Goal: Task Accomplishment & Management: Use online tool/utility

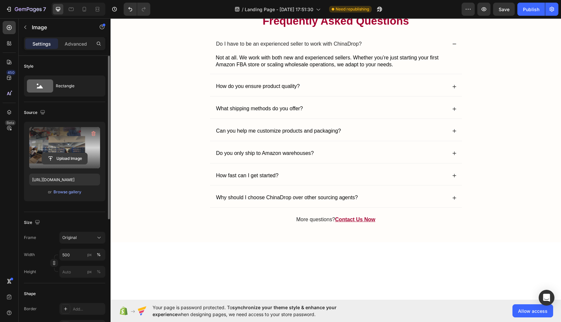
click at [68, 161] on input "file" at bounding box center [64, 158] width 45 height 11
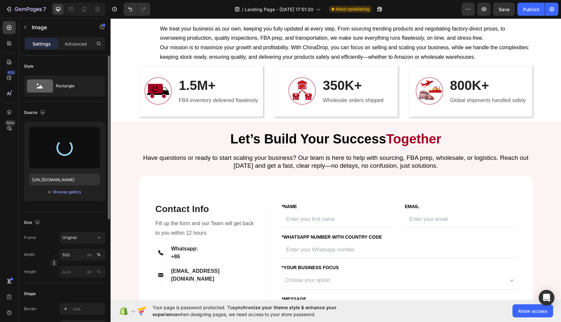
type input "[URL][DOMAIN_NAME]"
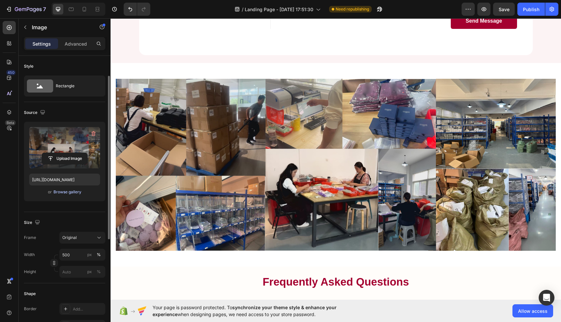
scroll to position [36, 0]
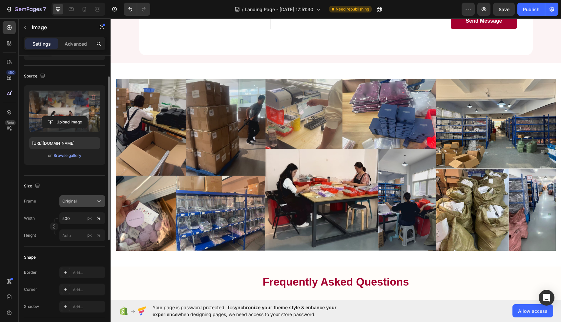
click at [74, 201] on span "Original" at bounding box center [69, 201] width 14 height 6
click at [75, 205] on button "Original" at bounding box center [82, 201] width 46 height 12
click at [71, 217] on input "500" at bounding box center [82, 218] width 46 height 12
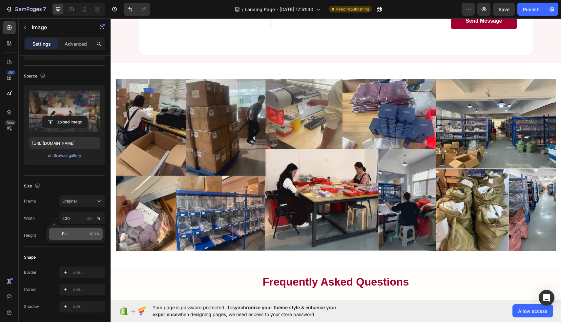
click at [69, 231] on p "Full 100%" at bounding box center [81, 234] width 38 height 6
type input "100"
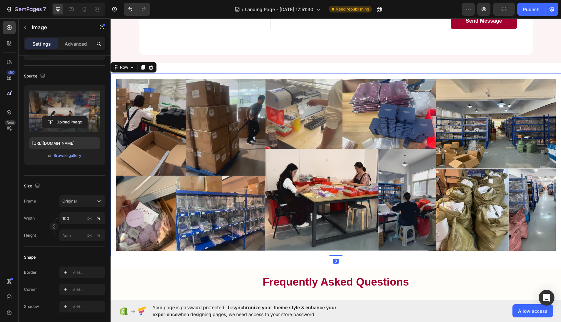
click at [113, 154] on div "Image Row 0" at bounding box center [335, 164] width 450 height 182
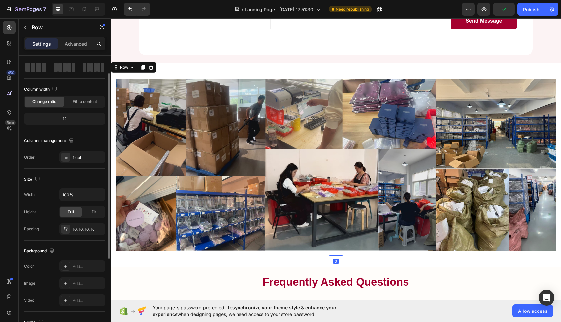
scroll to position [29, 0]
click at [148, 100] on img at bounding box center [336, 165] width 440 height 172
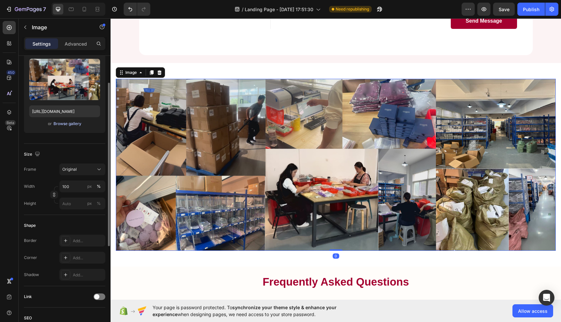
scroll to position [130, 0]
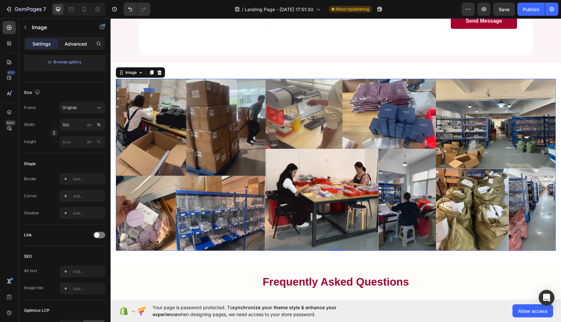
click at [78, 44] on p "Advanced" at bounding box center [76, 43] width 22 height 7
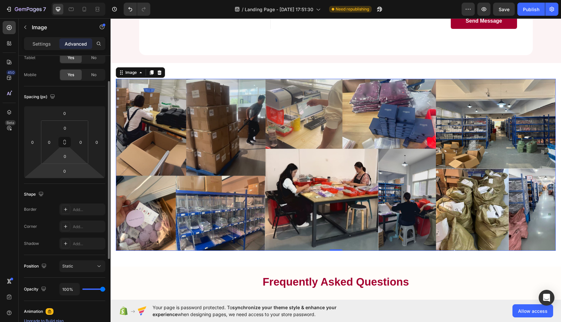
scroll to position [40, 0]
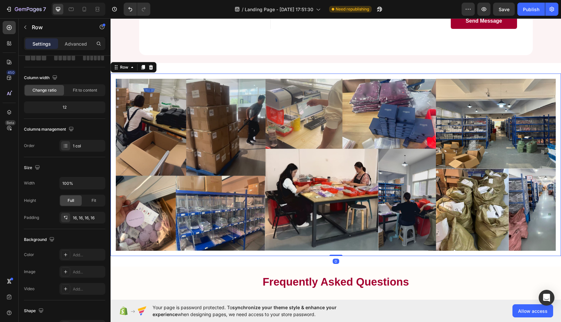
click at [114, 82] on div "Image Row 0" at bounding box center [335, 164] width 450 height 182
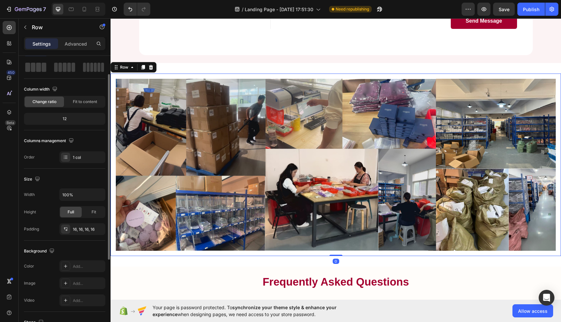
scroll to position [30, 0]
click at [73, 197] on input "100%" at bounding box center [82, 194] width 45 height 12
click at [97, 190] on icon "button" at bounding box center [99, 193] width 7 height 7
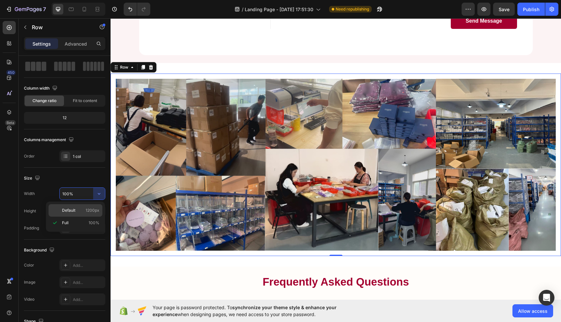
click at [78, 211] on p "Default 1200px" at bounding box center [80, 210] width 37 height 6
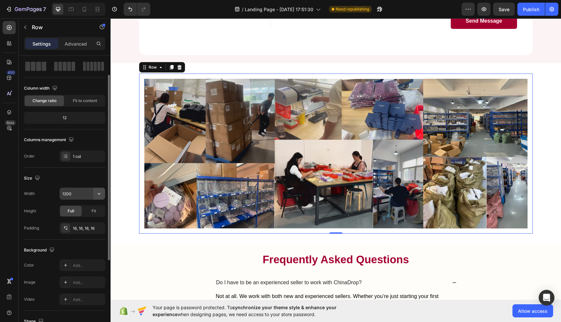
click at [99, 194] on icon "button" at bounding box center [99, 194] width 3 height 2
click at [89, 174] on div "Size" at bounding box center [64, 178] width 81 height 10
click at [90, 188] on input "1200" at bounding box center [82, 194] width 45 height 12
click at [97, 191] on icon "button" at bounding box center [99, 193] width 7 height 7
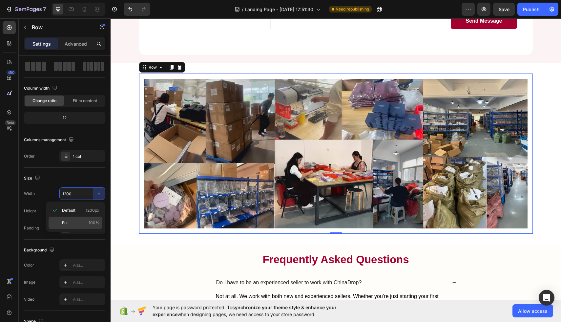
click at [72, 227] on div "Full 100%" at bounding box center [76, 222] width 54 height 12
type input "100%"
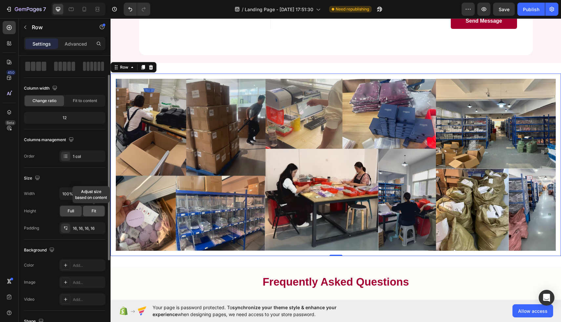
click at [97, 208] on div "Fit" at bounding box center [94, 211] width 22 height 10
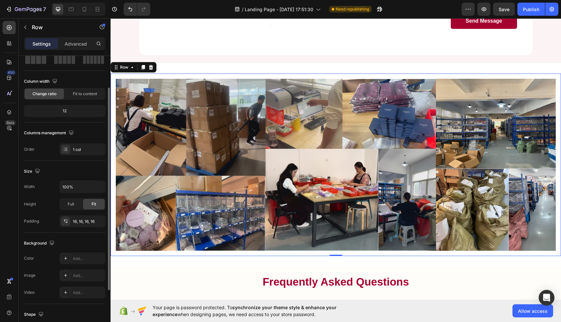
scroll to position [40, 0]
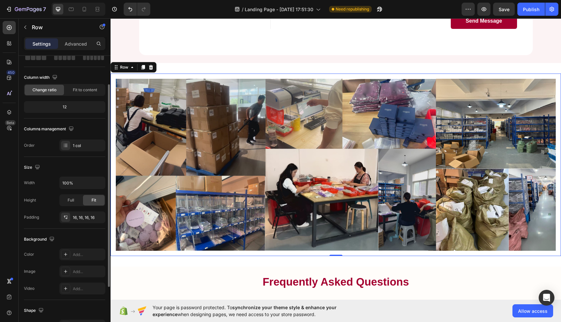
click at [72, 103] on div "12" at bounding box center [64, 106] width 79 height 9
click at [68, 104] on div "12" at bounding box center [64, 106] width 79 height 9
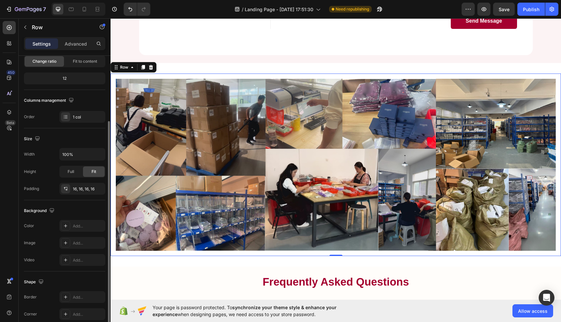
scroll to position [85, 0]
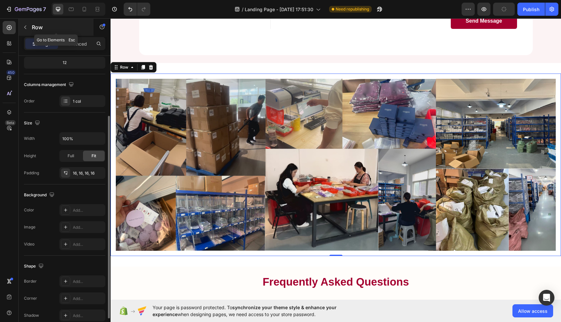
click at [73, 31] on div "Row" at bounding box center [56, 27] width 75 height 17
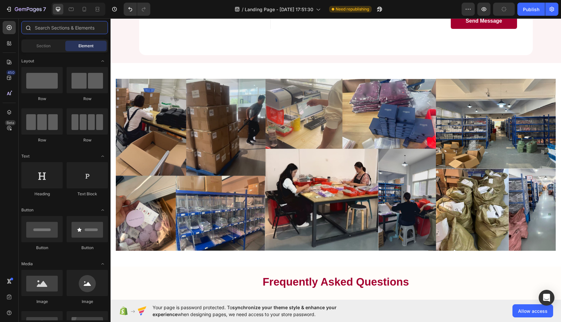
click at [73, 32] on input "text" at bounding box center [64, 27] width 87 height 13
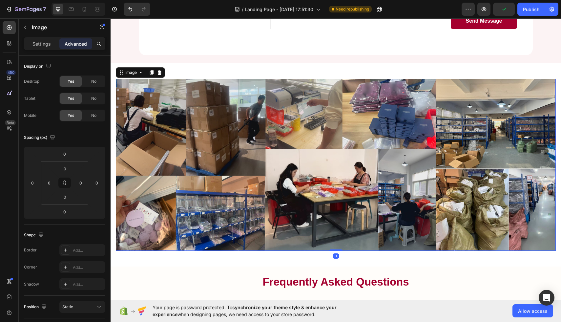
click at [158, 82] on img at bounding box center [336, 165] width 440 height 172
click at [116, 89] on img at bounding box center [336, 165] width 440 height 172
click at [114, 86] on div "Image Row 0" at bounding box center [335, 164] width 450 height 182
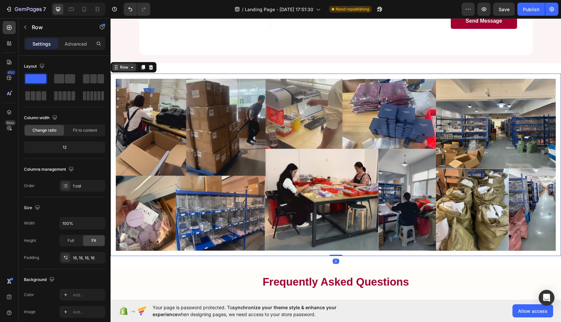
click at [126, 67] on div "Row" at bounding box center [124, 67] width 11 height 6
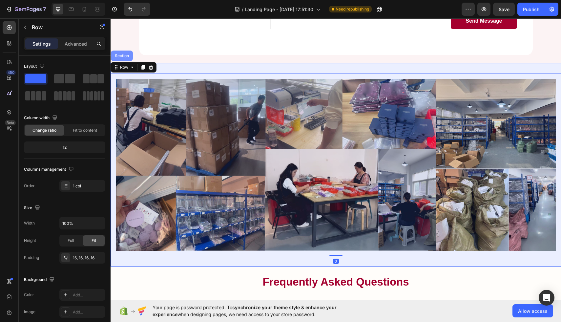
click at [122, 54] on div "Section" at bounding box center [121, 56] width 17 height 4
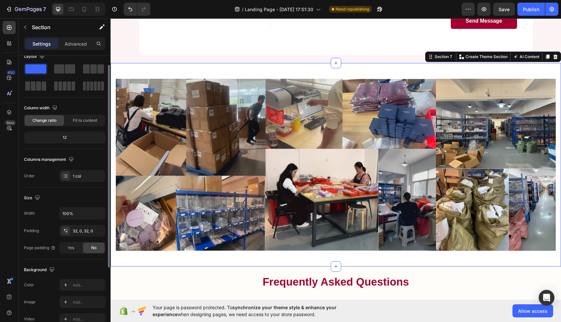
scroll to position [11, 0]
click at [67, 214] on input "100%" at bounding box center [82, 212] width 45 height 12
click at [101, 208] on icon "button" at bounding box center [99, 211] width 7 height 7
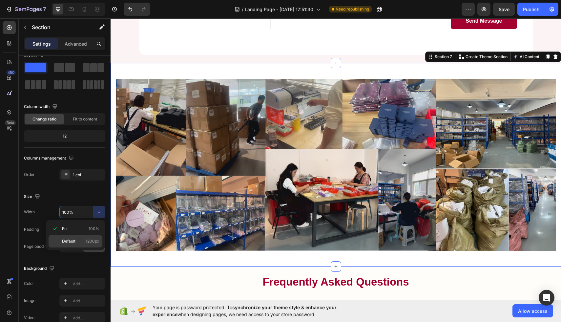
click at [75, 239] on span "Default" at bounding box center [68, 241] width 13 height 6
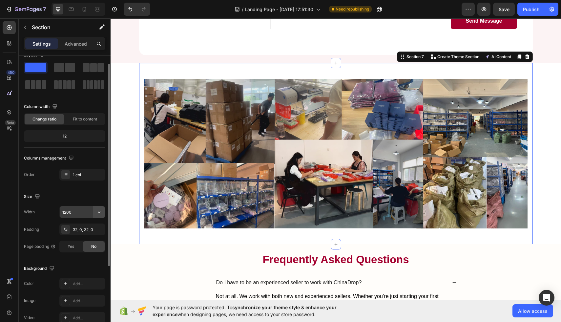
click at [97, 210] on icon "button" at bounding box center [99, 211] width 7 height 7
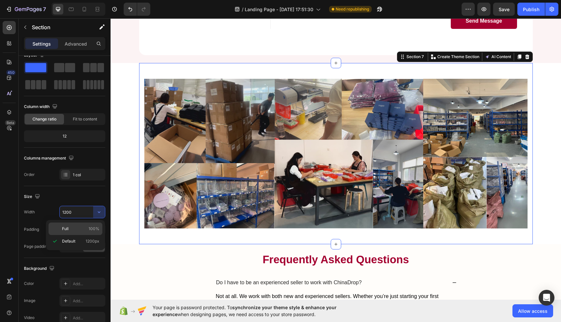
click at [88, 224] on div "Full 100%" at bounding box center [76, 228] width 54 height 12
type input "100%"
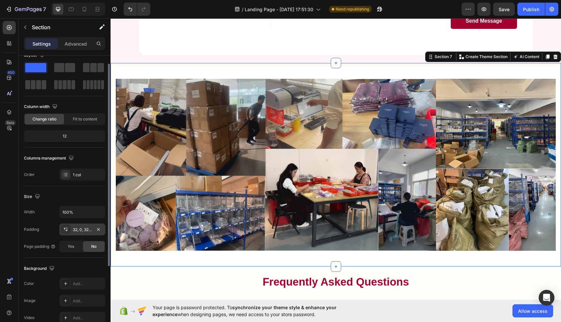
click at [87, 229] on div "32, 0, 32, 0" at bounding box center [82, 230] width 19 height 6
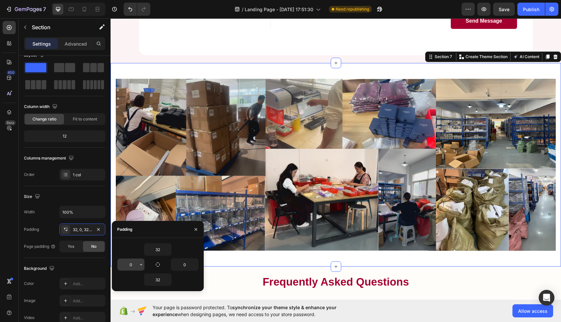
click at [133, 266] on input "0" at bounding box center [130, 264] width 27 height 12
click at [157, 266] on icon "button" at bounding box center [157, 264] width 5 height 5
type input "32"
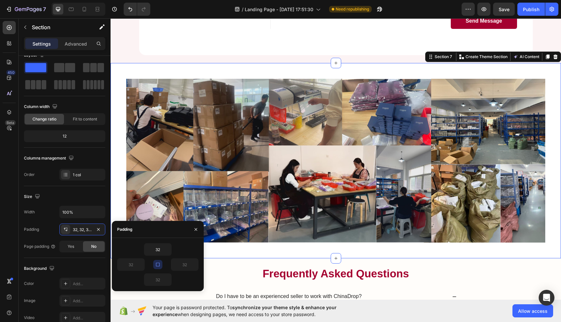
click at [157, 266] on icon "button" at bounding box center [157, 264] width 5 height 5
click at [136, 265] on input "32" at bounding box center [130, 264] width 27 height 12
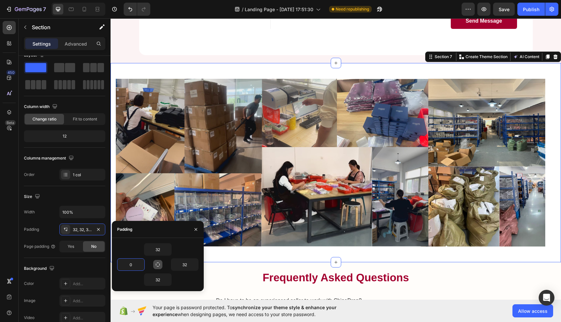
click at [158, 264] on icon "button" at bounding box center [157, 264] width 5 height 5
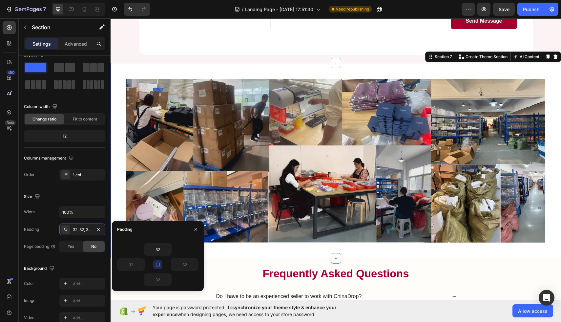
click at [158, 264] on icon "button" at bounding box center [157, 264] width 5 height 5
click at [129, 264] on input "32" at bounding box center [130, 264] width 27 height 12
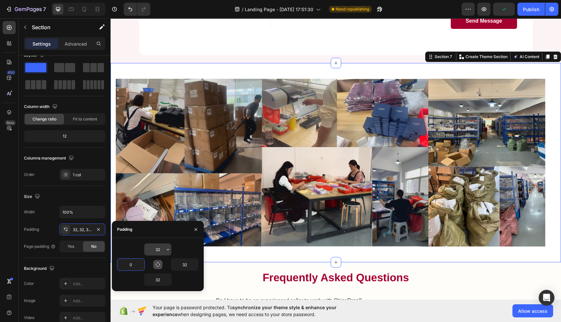
type input "0"
click at [152, 249] on input "32" at bounding box center [157, 249] width 27 height 12
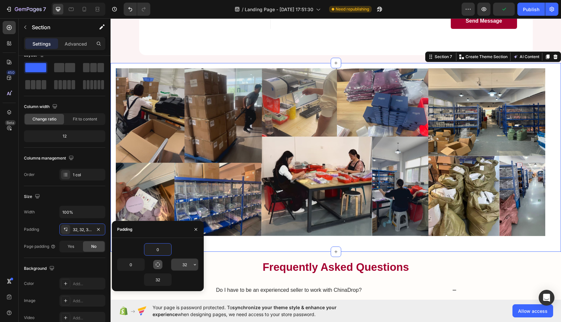
type input "0"
click at [177, 265] on input "32" at bounding box center [184, 264] width 27 height 12
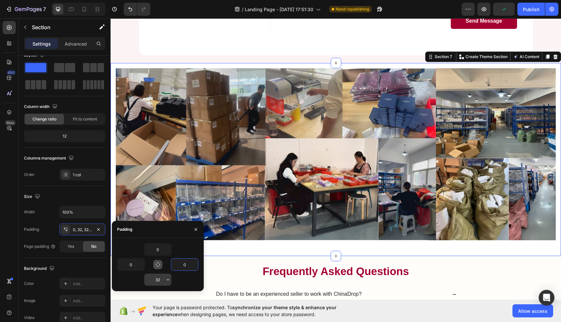
type input "0"
click at [160, 276] on input "32" at bounding box center [157, 279] width 27 height 12
type input "0"
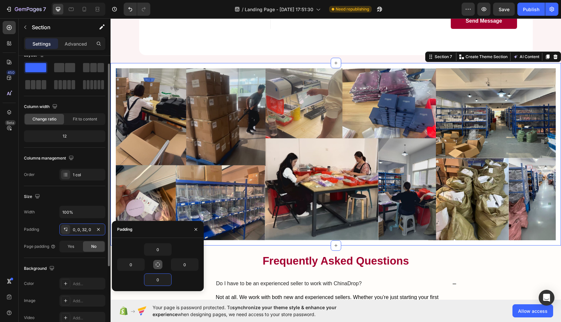
click at [58, 191] on div "Size" at bounding box center [64, 196] width 81 height 10
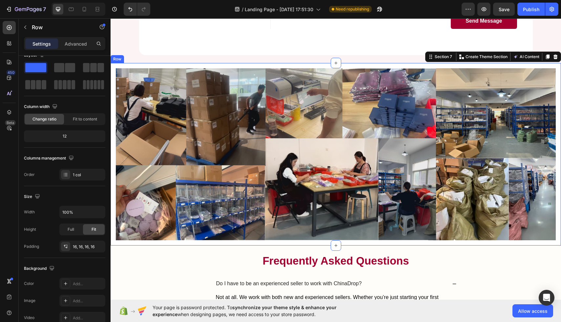
click at [112, 69] on div "Image Row" at bounding box center [335, 154] width 450 height 182
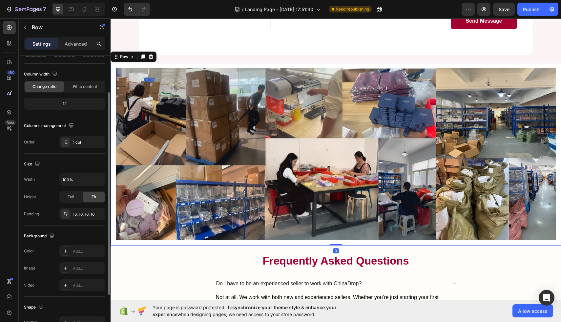
scroll to position [51, 0]
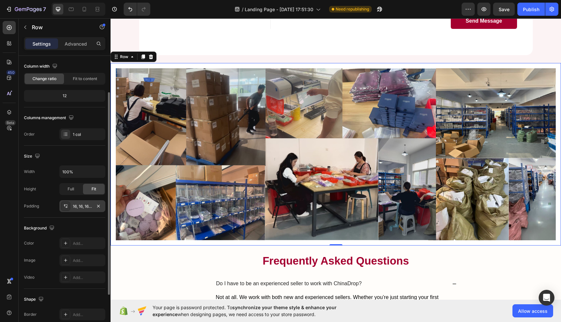
click at [66, 207] on icon at bounding box center [65, 205] width 5 height 5
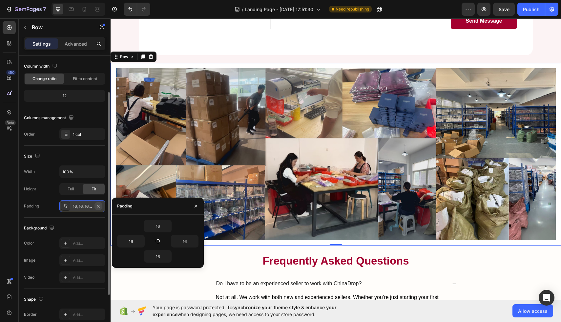
click at [101, 203] on button "button" at bounding box center [98, 206] width 8 height 8
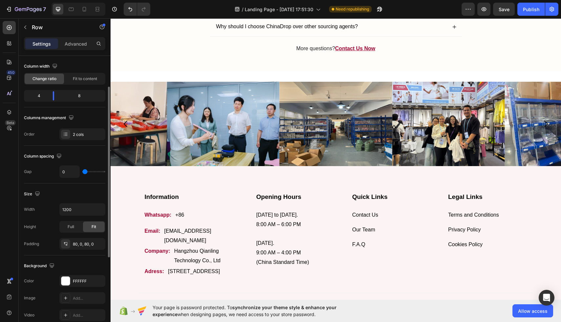
scroll to position [1991, 0]
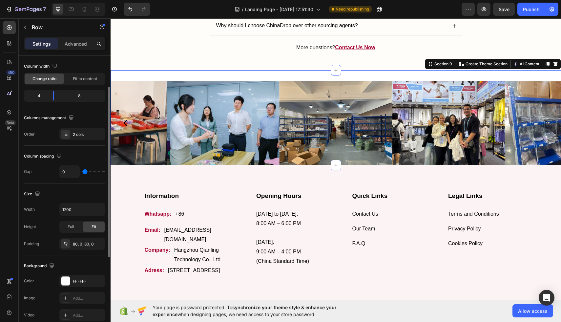
click at [379, 76] on div "Image Image Image Image Image Image Image Image Image Image Carousel Section 9 …" at bounding box center [335, 117] width 450 height 95
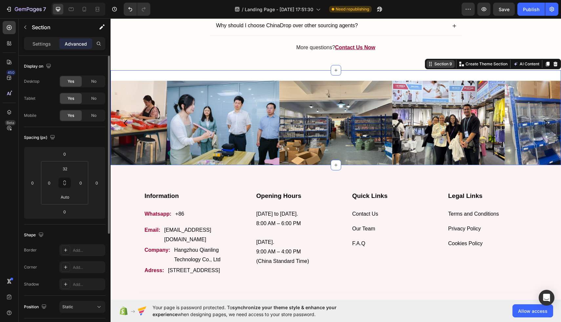
click at [454, 63] on div "Section 9" at bounding box center [440, 64] width 28 height 8
click at [553, 65] on icon at bounding box center [554, 63] width 5 height 5
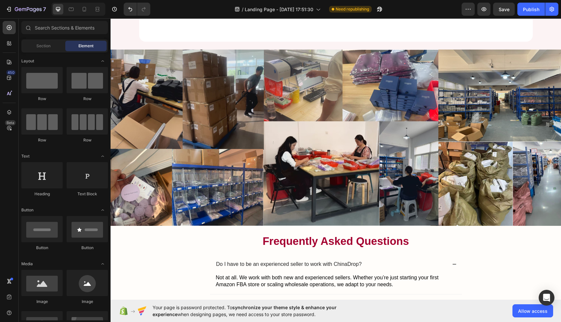
scroll to position [1541, 0]
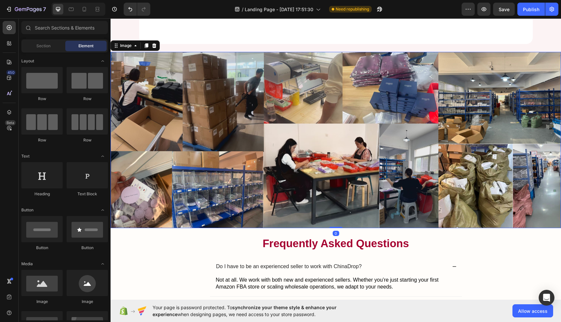
click at [349, 115] on img at bounding box center [335, 140] width 450 height 176
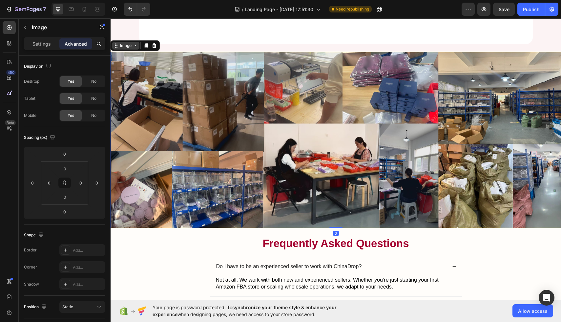
click at [123, 46] on div "Image" at bounding box center [126, 46] width 14 height 6
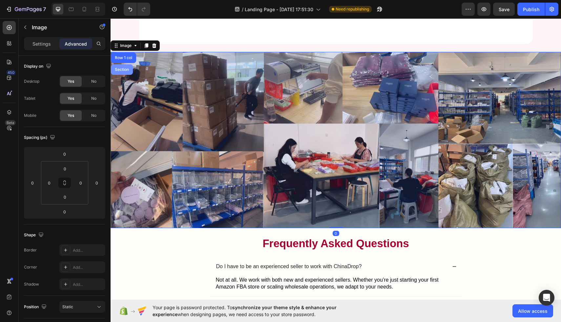
click at [120, 68] on div "Section" at bounding box center [121, 70] width 17 height 4
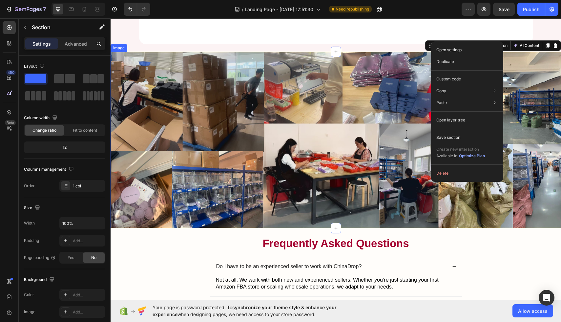
drag, startPoint x: 431, startPoint y: 41, endPoint x: 430, endPoint y: 54, distance: 12.5
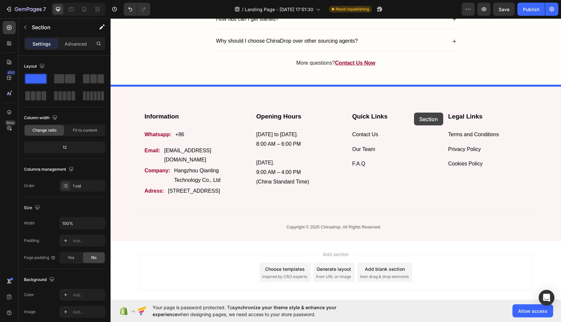
drag, startPoint x: 428, startPoint y: 45, endPoint x: 413, endPoint y: 111, distance: 68.2
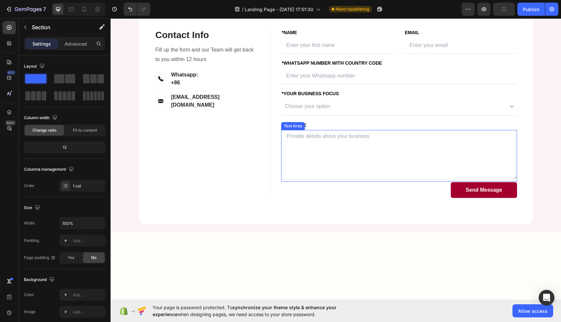
scroll to position [1326, 0]
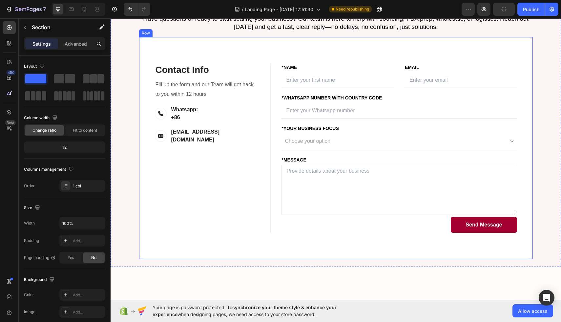
click at [290, 107] on div "Contact Info Heading Contact Information Heading Fill up the form and our Team …" at bounding box center [335, 148] width 393 height 222
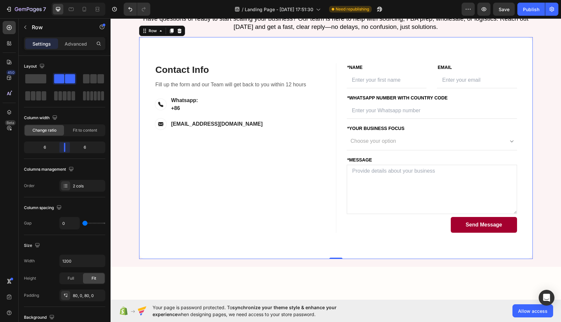
drag, startPoint x: 54, startPoint y: 151, endPoint x: 63, endPoint y: 150, distance: 9.2
click at [63, 0] on body "7 / Landing Page - [DATE] 17:51:30 Need republishing Preview Save Publish 450 B…" at bounding box center [280, 0] width 561 height 0
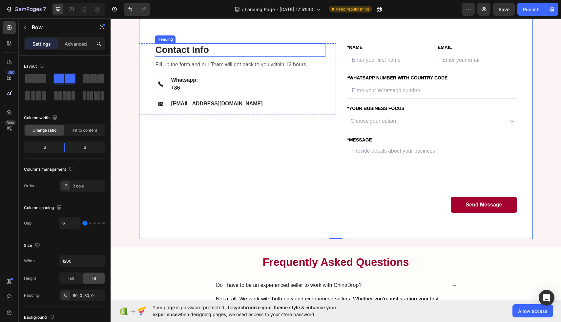
scroll to position [1392, 0]
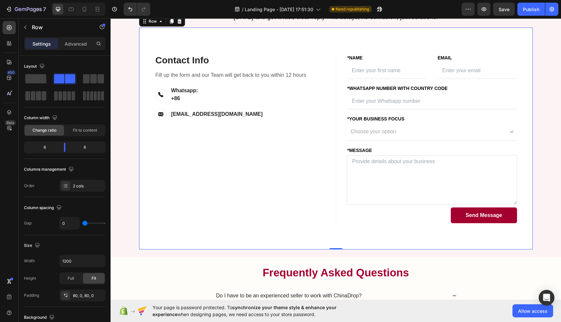
click at [261, 53] on div "Contact Info Heading Contact Information Heading Fill up the form and our Team …" at bounding box center [335, 139] width 393 height 222
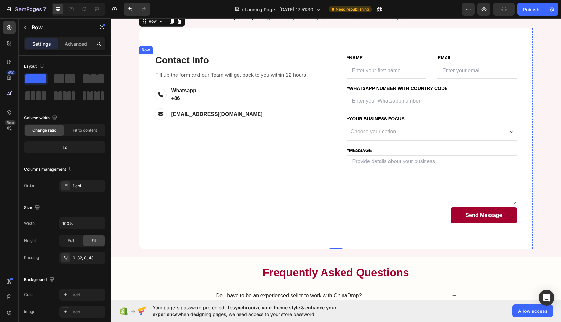
click at [329, 70] on div "Contact Info Heading Contact Information Heading Fill up the form and our Team …" at bounding box center [237, 89] width 197 height 71
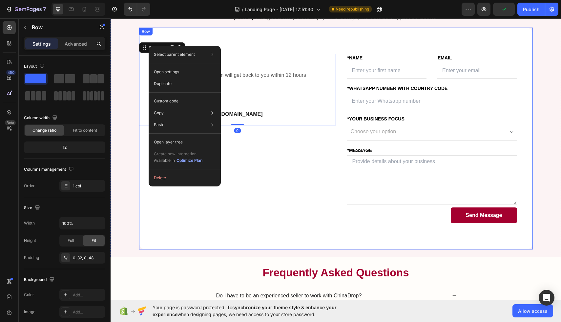
drag, startPoint x: 148, startPoint y: 46, endPoint x: 326, endPoint y: 47, distance: 178.0
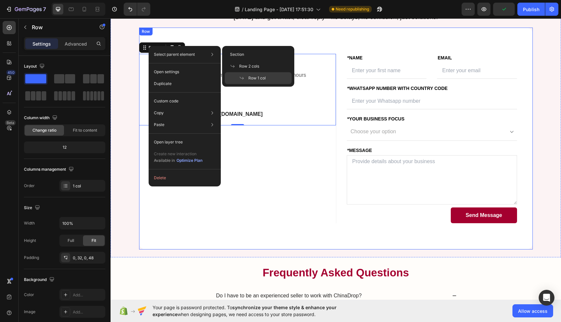
click at [250, 39] on div "Contact Info Heading Contact Information Heading Fill up the form and our Team …" at bounding box center [335, 139] width 393 height 222
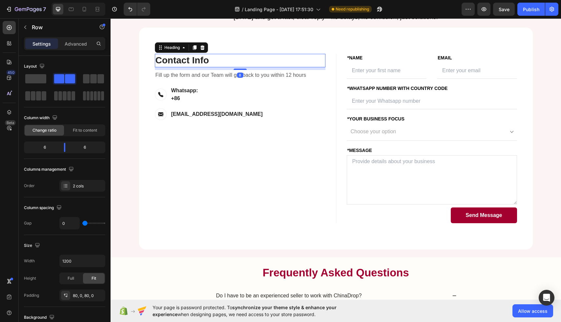
click at [162, 54] on h3 "Contact Info" at bounding box center [240, 60] width 170 height 13
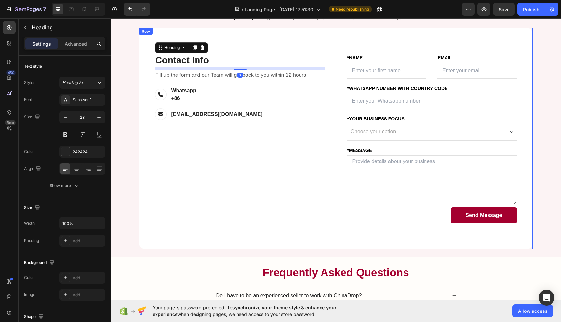
click at [146, 51] on div "Contact Info Heading 8 Contact Information Heading Fill up the form and our Tea…" at bounding box center [335, 139] width 393 height 222
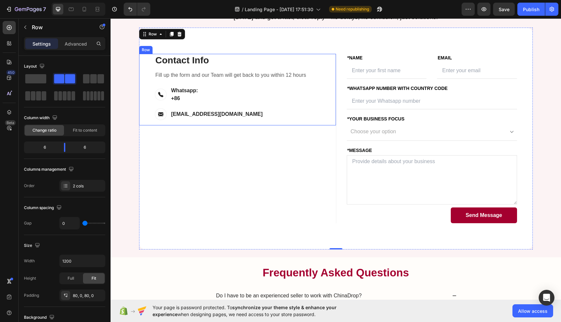
click at [147, 60] on div "Contact Info Heading Contact Information Heading Fill up the form and our Team …" at bounding box center [237, 89] width 197 height 71
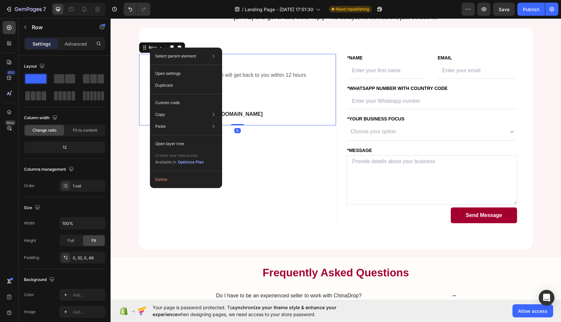
drag, startPoint x: 150, startPoint y: 48, endPoint x: 303, endPoint y: 68, distance: 154.8
click at [284, 57] on p "Contact Info" at bounding box center [239, 60] width 169 height 12
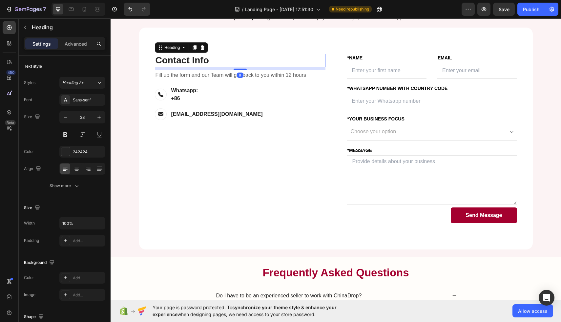
click at [157, 53] on div "Contact Info Heading 8 Contact Information Heading Fill up the form and our Tea…" at bounding box center [335, 139] width 393 height 222
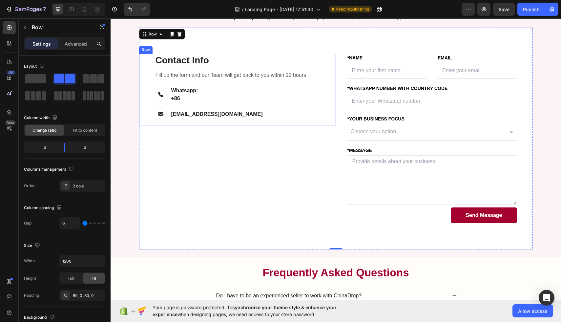
click at [147, 57] on div "Contact Info Heading Contact Information Heading Fill up the form and our Team …" at bounding box center [237, 89] width 197 height 71
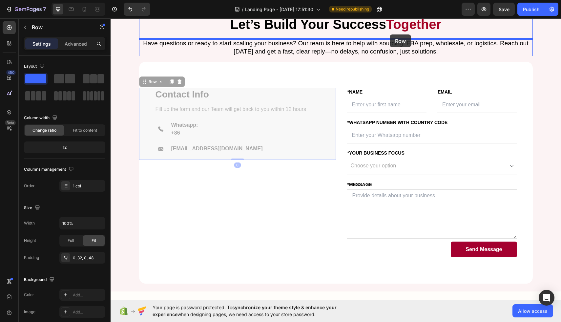
scroll to position [1296, 0]
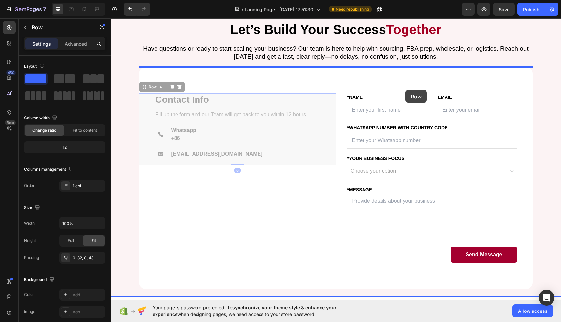
drag, startPoint x: 148, startPoint y: 48, endPoint x: 405, endPoint y: 90, distance: 261.0
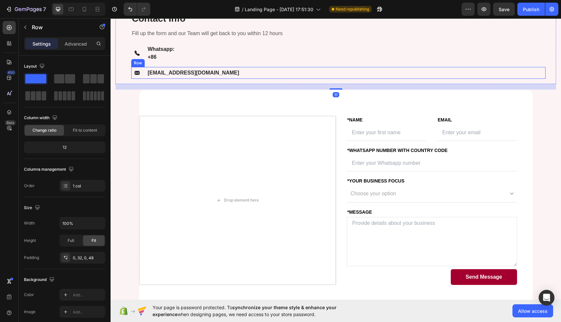
scroll to position [1373, 0]
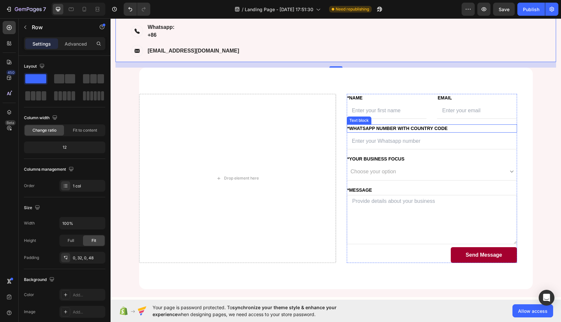
click at [516, 125] on div "*Whatsapp Number with country code" at bounding box center [431, 128] width 170 height 8
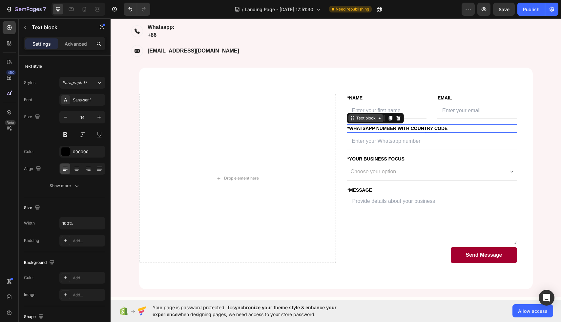
click at [364, 117] on div "Text block" at bounding box center [366, 118] width 22 height 6
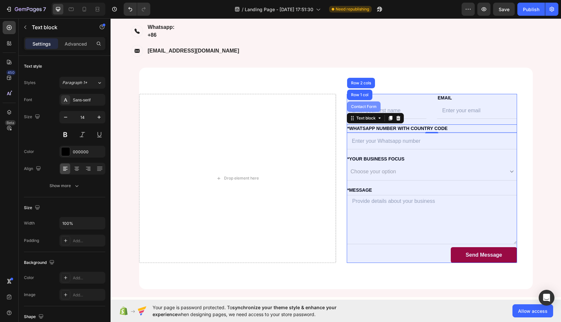
click at [360, 109] on div "Contact Form" at bounding box center [363, 106] width 33 height 10
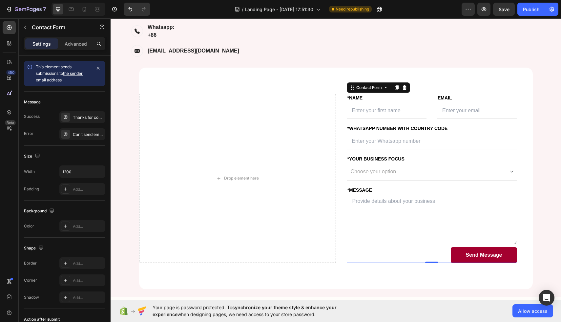
select select "Amazon FBA"
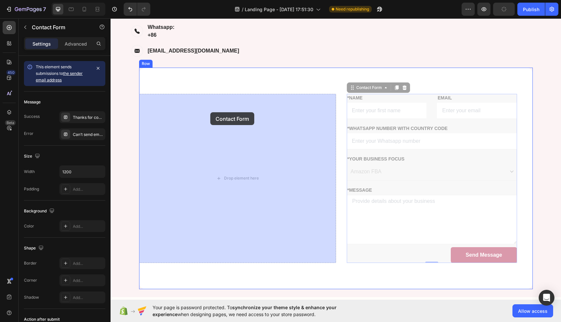
drag, startPoint x: 361, startPoint y: 86, endPoint x: 207, endPoint y: 113, distance: 156.7
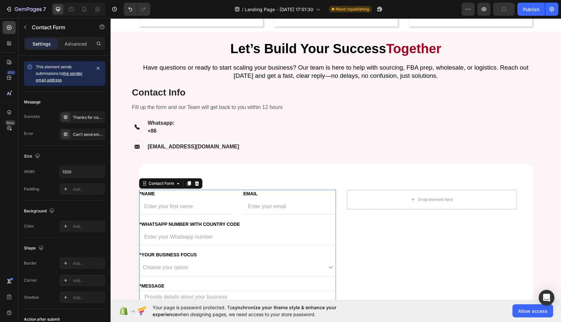
scroll to position [1306, 0]
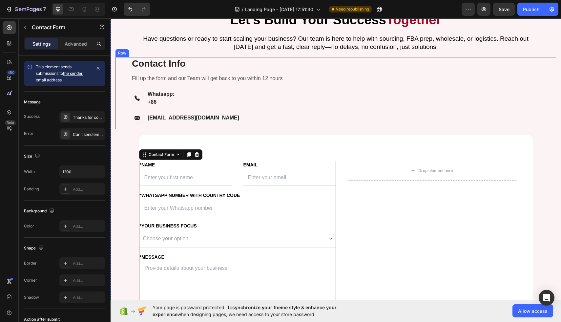
click at [123, 128] on div "Contact Info Heading Contact Information Heading Fill up the form and our Team …" at bounding box center [335, 92] width 440 height 71
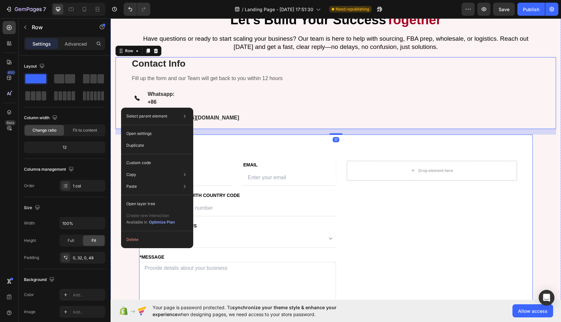
drag, startPoint x: 121, startPoint y: 108, endPoint x: 343, endPoint y: 210, distance: 244.6
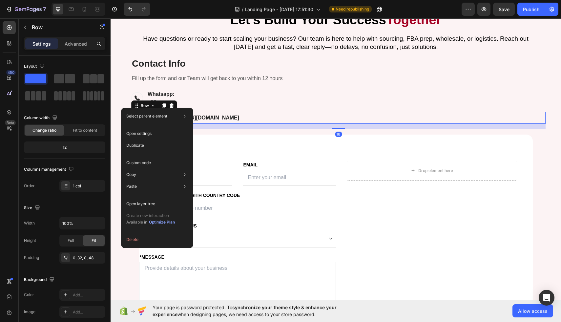
click at [279, 124] on div "Image [EMAIL_ADDRESS][DOMAIN_NAME] Text block Row 16" at bounding box center [338, 118] width 414 height 12
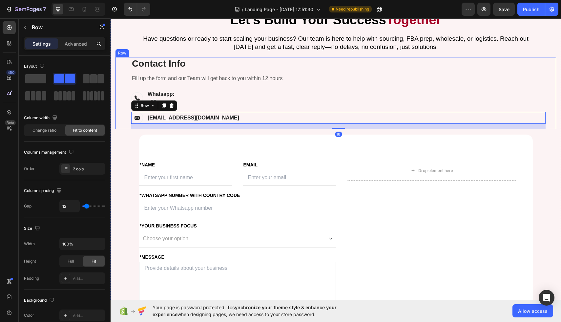
click at [125, 128] on div "Contact Info Heading Contact Information Heading Fill up the form and our Team …" at bounding box center [335, 92] width 440 height 71
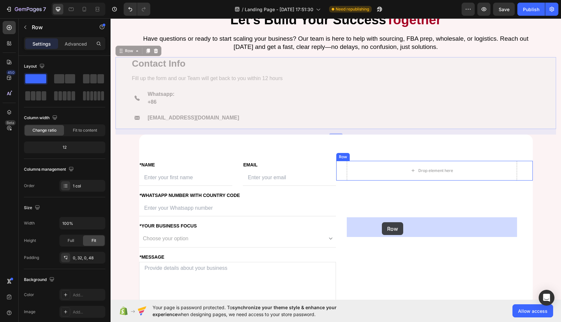
drag, startPoint x: 124, startPoint y: 106, endPoint x: 383, endPoint y: 224, distance: 284.6
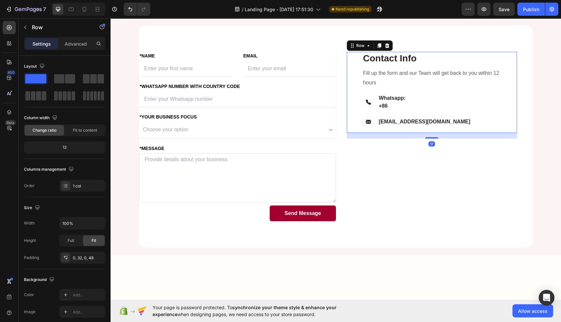
scroll to position [1335, 0]
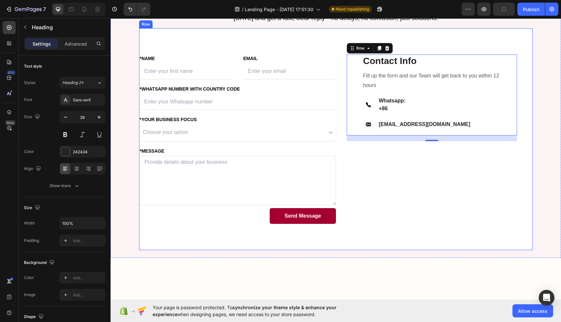
click at [398, 67] on p "Contact Info" at bounding box center [434, 61] width 143 height 12
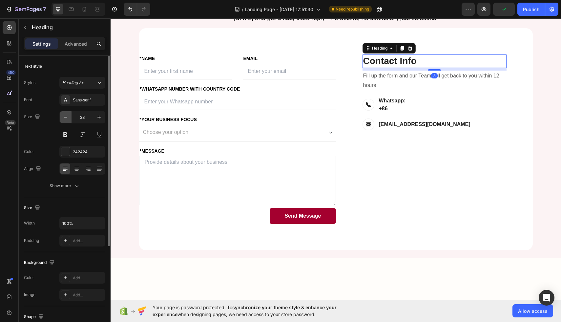
click at [66, 116] on icon "button" at bounding box center [65, 117] width 7 height 7
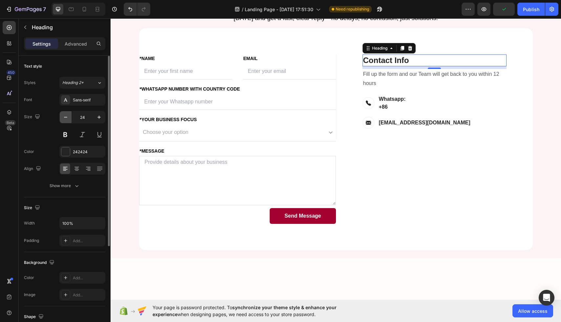
type input "23"
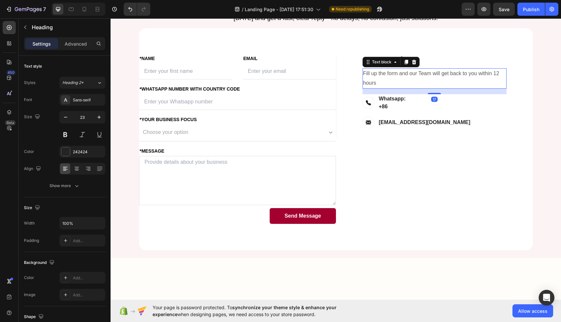
click at [393, 88] on p "Fill up the form and our Team will get back to you within 12 hours" at bounding box center [434, 78] width 143 height 19
click at [59, 116] on div "16" at bounding box center [82, 117] width 46 height 12
click at [63, 116] on icon "button" at bounding box center [65, 117] width 7 height 7
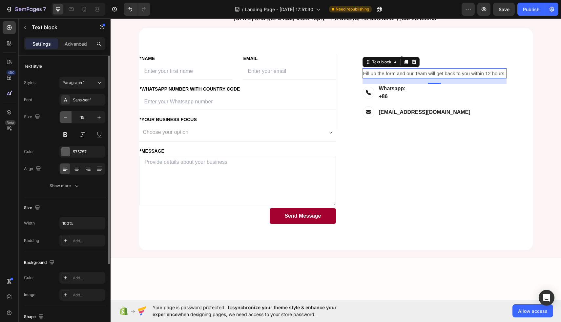
type input "14"
click at [65, 151] on div at bounding box center [65, 151] width 9 height 9
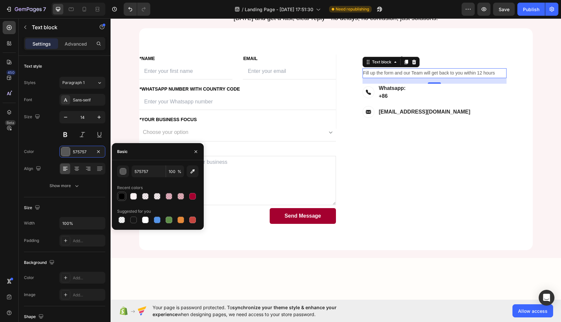
click at [121, 193] on div at bounding box center [121, 196] width 7 height 7
type input "000000"
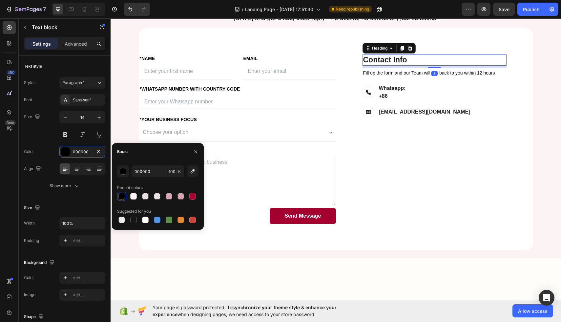
click at [454, 66] on h3 "Contact Info" at bounding box center [434, 59] width 144 height 11
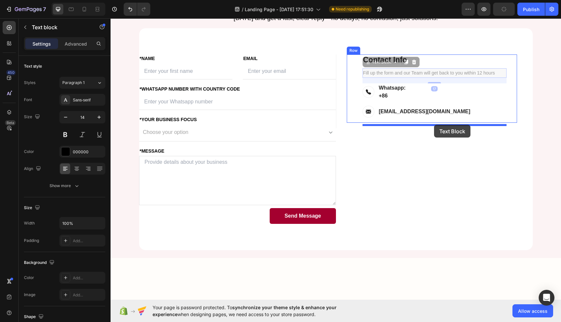
drag, startPoint x: 434, startPoint y: 125, endPoint x: 434, endPoint y: 121, distance: 3.9
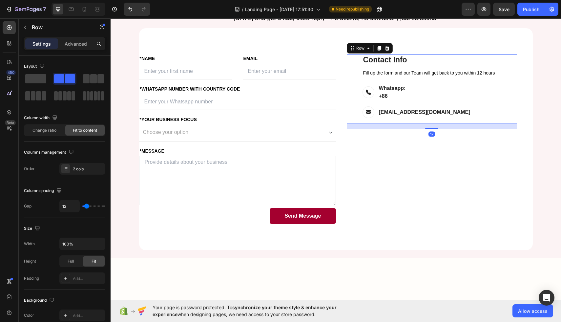
click at [435, 123] on div "Contact Info Heading Fill up the form and our Team will get back to you within …" at bounding box center [434, 88] width 144 height 69
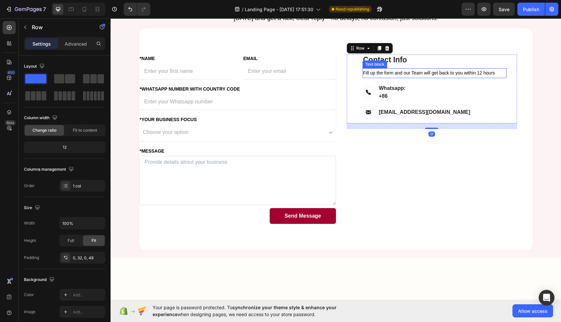
click at [435, 77] on p "Fill up the form and our Team will get back to you within 12 hours" at bounding box center [434, 73] width 143 height 8
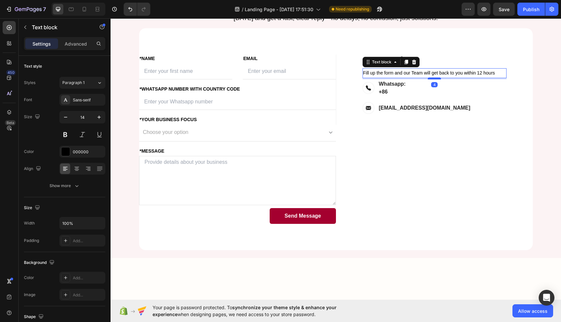
drag, startPoint x: 434, startPoint y: 139, endPoint x: 434, endPoint y: 134, distance: 4.3
click at [434, 79] on div at bounding box center [433, 78] width 13 height 2
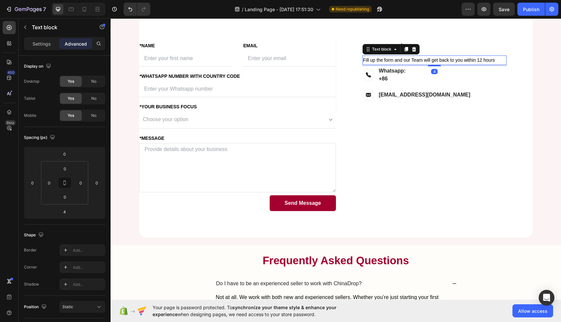
click at [435, 125] on div "FIRST NAME Text block NAME Text block Text Field LAST NAME Text block Email Tex…" at bounding box center [434, 126] width 197 height 169
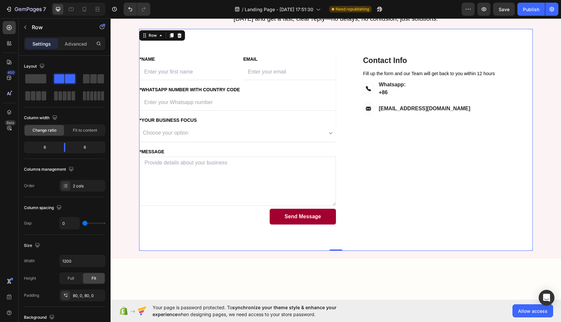
scroll to position [1351, 0]
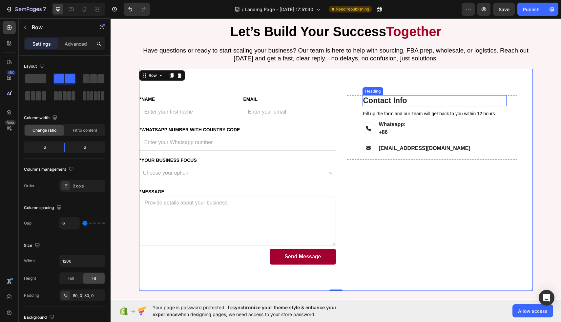
drag, startPoint x: 148, startPoint y: 95, endPoint x: 398, endPoint y: 95, distance: 249.1
drag, startPoint x: 146, startPoint y: 95, endPoint x: 207, endPoint y: 97, distance: 60.7
drag, startPoint x: 34, startPoint y: 77, endPoint x: 40, endPoint y: 77, distance: 5.9
click at [40, 77] on span at bounding box center [35, 78] width 21 height 9
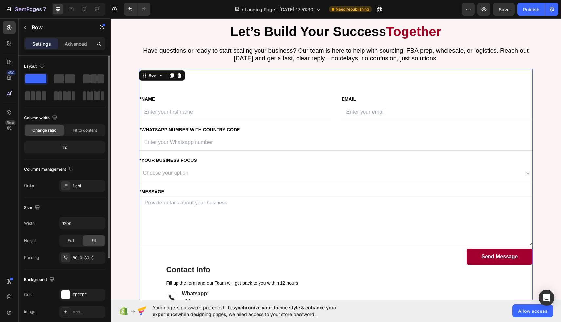
click at [40, 77] on span at bounding box center [35, 78] width 21 height 9
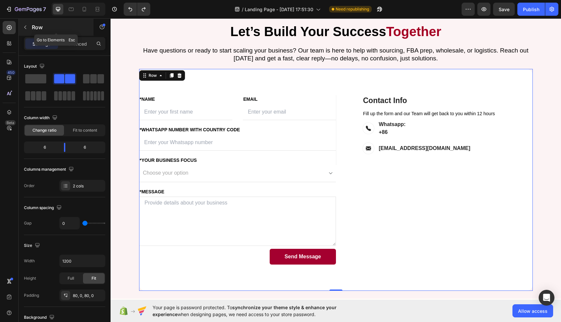
click at [25, 26] on icon "button" at bounding box center [25, 28] width 2 height 4
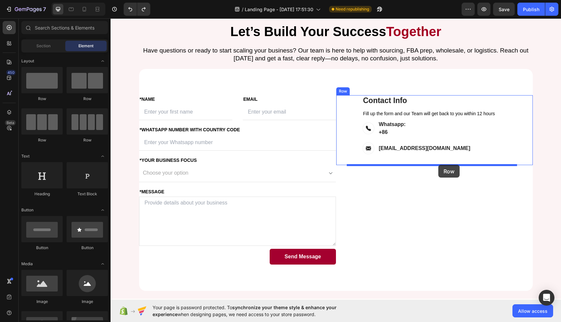
drag, startPoint x: 165, startPoint y: 98, endPoint x: 438, endPoint y: 165, distance: 281.4
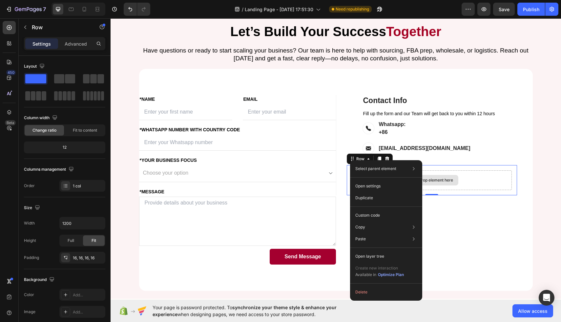
drag, startPoint x: 350, startPoint y: 160, endPoint x: 367, endPoint y: 187, distance: 32.2
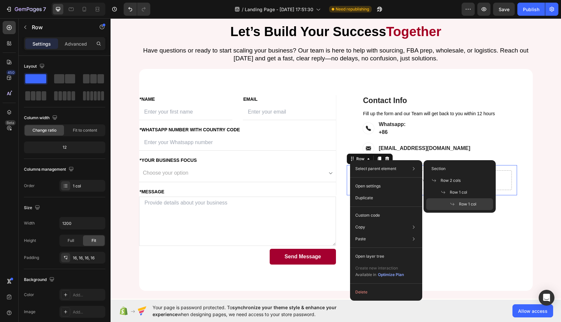
click at [353, 154] on div "Row" at bounding box center [369, 158] width 46 height 10
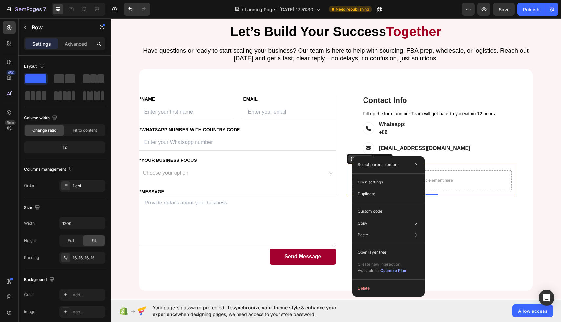
drag, startPoint x: 352, startPoint y: 156, endPoint x: 352, endPoint y: 161, distance: 5.3
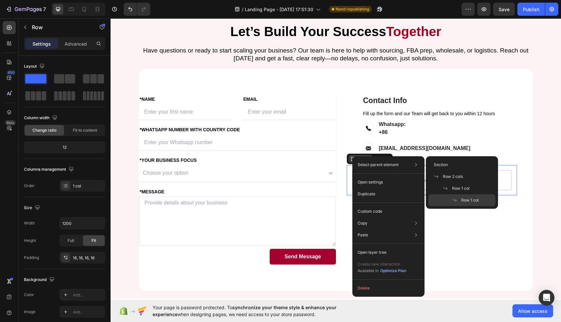
click at [355, 161] on div "Select parent element Section Row 2 cols Row 1 col Row 1 col" at bounding box center [388, 165] width 67 height 12
click at [342, 153] on div "Contact Info Heading Fill up the form and our Team will get back to you within …" at bounding box center [434, 145] width 197 height 100
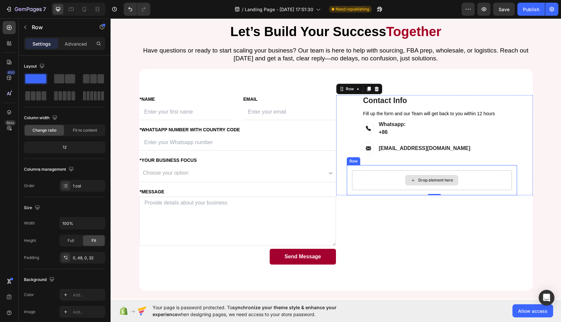
click at [353, 176] on div "Drop element here" at bounding box center [432, 180] width 160 height 20
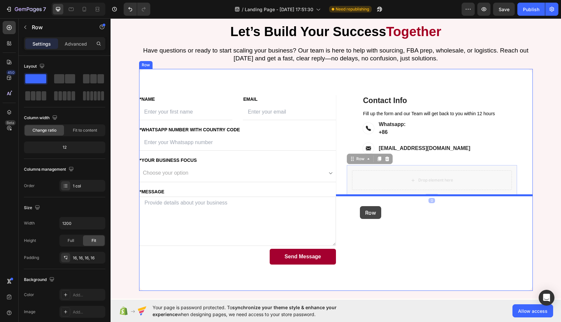
drag, startPoint x: 354, startPoint y: 159, endPoint x: 360, endPoint y: 206, distance: 47.2
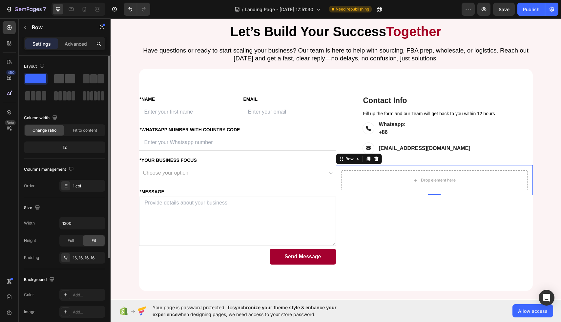
click at [82, 84] on div at bounding box center [94, 79] width 24 height 12
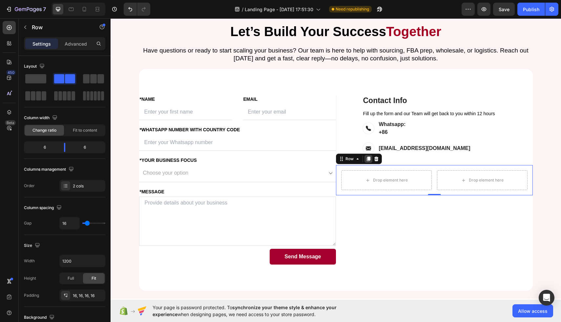
click at [367, 158] on icon at bounding box center [368, 158] width 4 height 5
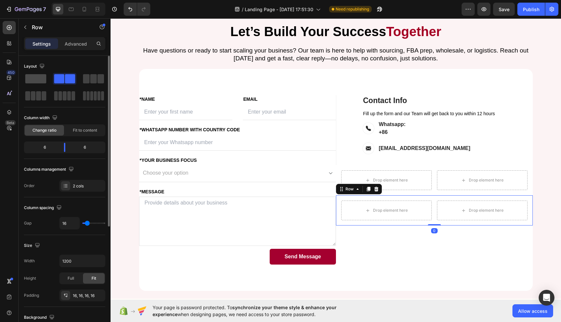
click at [44, 80] on span at bounding box center [35, 78] width 21 height 9
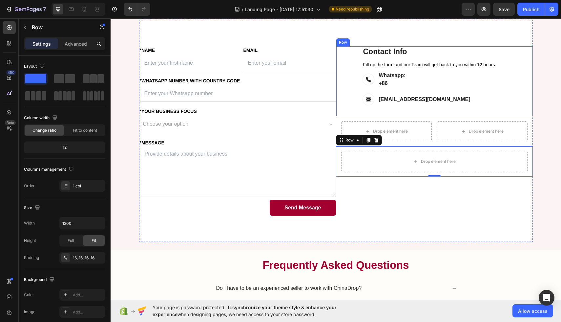
scroll to position [1408, 0]
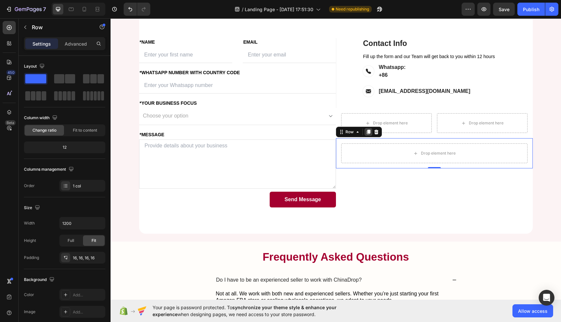
click at [366, 132] on icon at bounding box center [367, 131] width 5 height 5
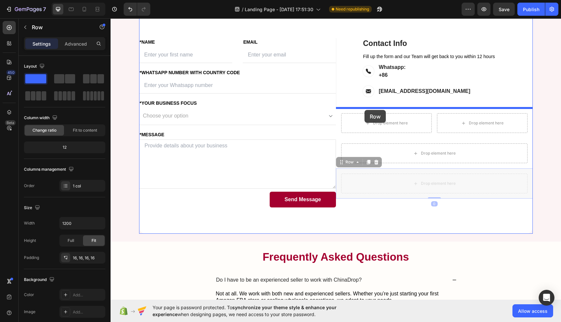
drag, startPoint x: 340, startPoint y: 163, endPoint x: 364, endPoint y: 110, distance: 57.9
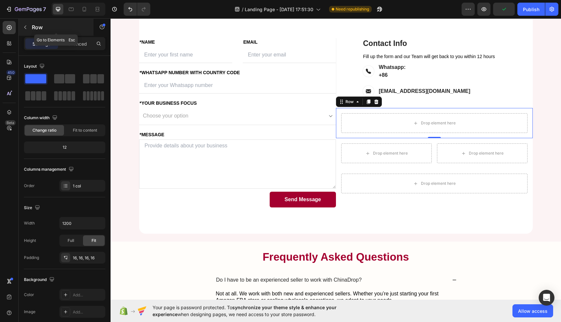
click at [26, 30] on button "button" at bounding box center [25, 27] width 10 height 10
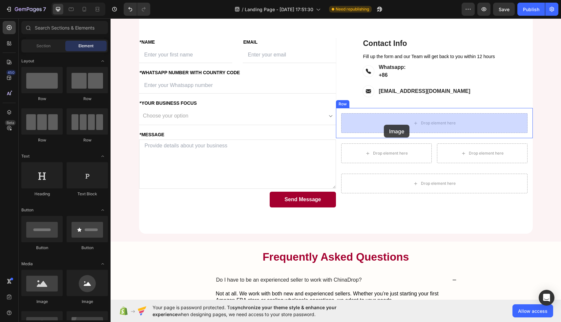
drag, startPoint x: 152, startPoint y: 298, endPoint x: 384, endPoint y: 125, distance: 289.2
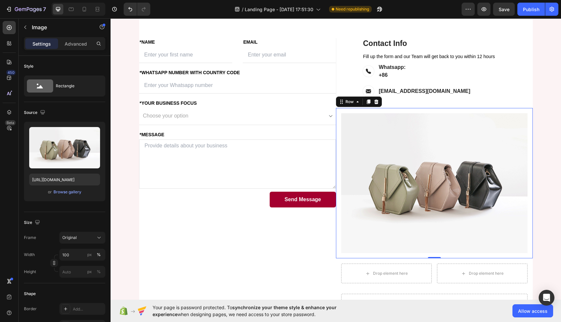
click at [338, 118] on div "Image Row 0" at bounding box center [434, 183] width 197 height 150
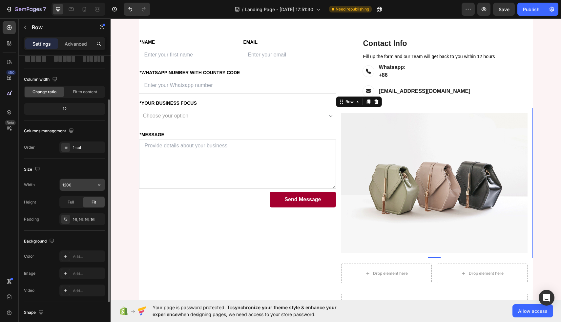
scroll to position [48, 0]
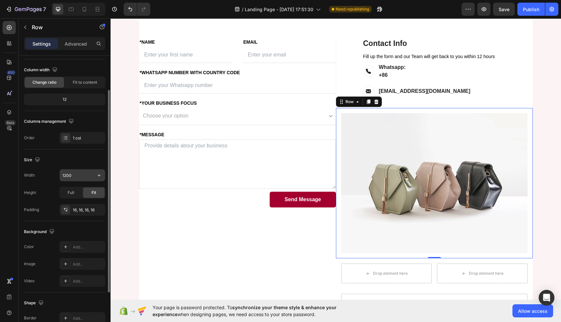
click at [74, 177] on input "1200" at bounding box center [82, 175] width 45 height 12
click at [96, 173] on icon "button" at bounding box center [99, 175] width 7 height 7
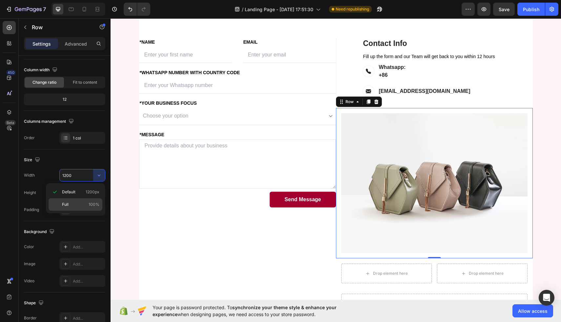
click at [76, 203] on p "Full 100%" at bounding box center [80, 204] width 37 height 6
type input "100%"
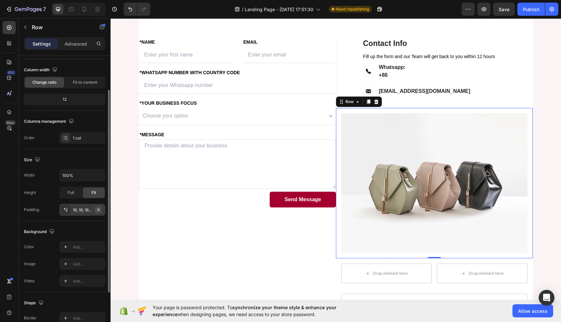
click at [98, 208] on icon "button" at bounding box center [98, 209] width 5 height 5
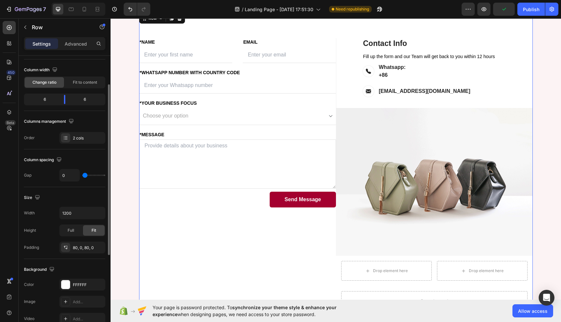
click at [344, 30] on div "FIRST NAME Text block *NAME Text block Text Field LAST NAME Text block Email Te…" at bounding box center [335, 177] width 393 height 330
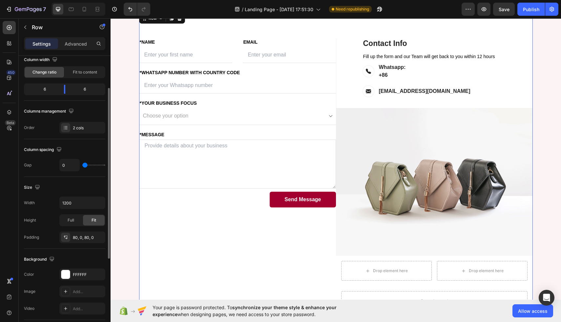
scroll to position [59, 0]
click at [91, 165] on div "0" at bounding box center [82, 163] width 46 height 12
click at [86, 164] on input "range" at bounding box center [93, 163] width 23 height 1
type input "18"
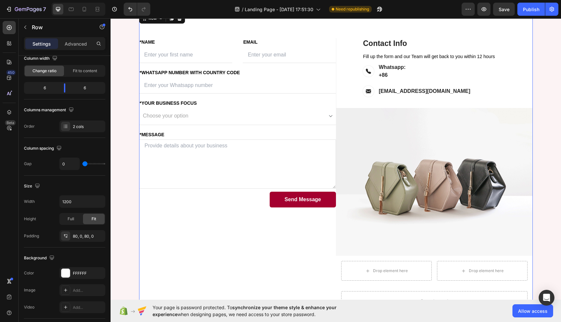
type input "18"
type input "25"
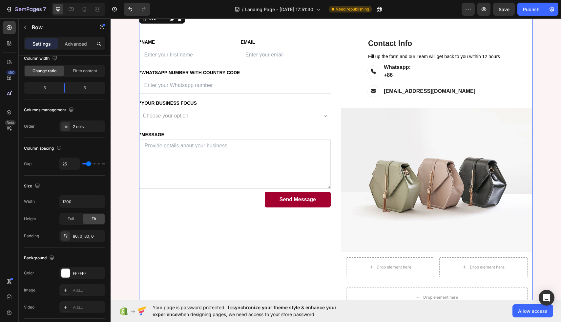
type input "31"
type input "34"
type input "36"
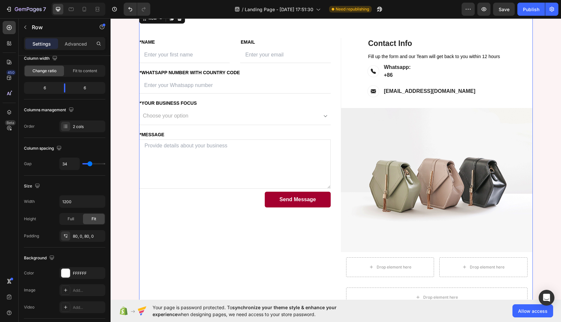
type input "36"
type input "39"
type input "41"
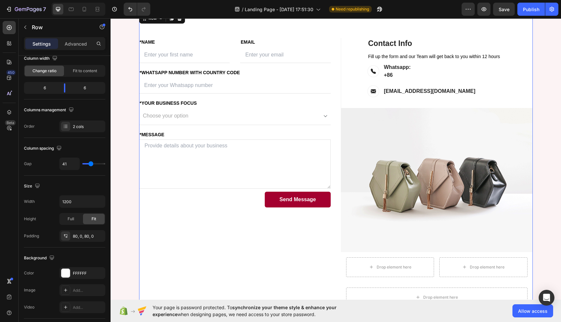
type input "43"
type input "44"
type input "46"
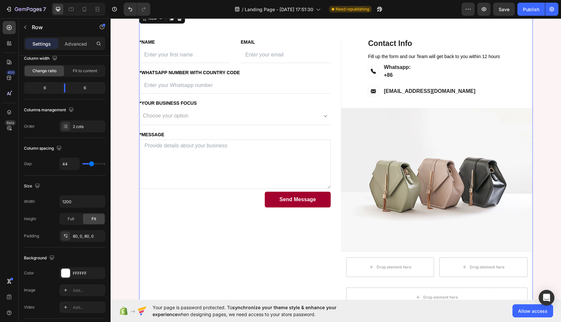
type input "46"
type input "47"
type input "48"
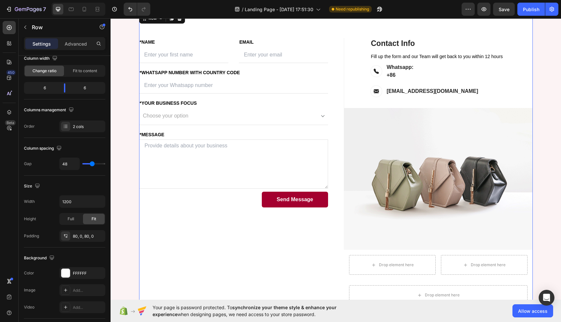
type input "49"
type input "50"
type input "51"
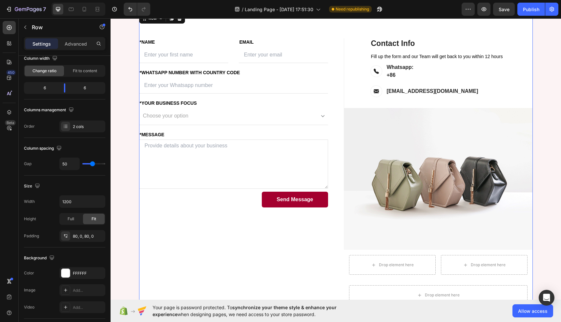
type input "51"
type input "30"
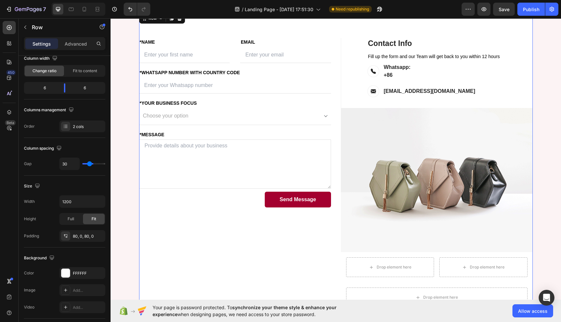
type input "29"
type input "28"
type input "27"
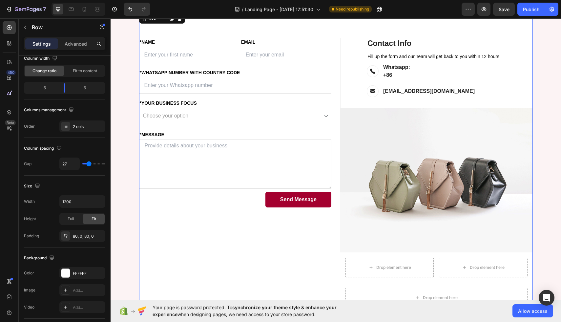
type input "27"
click at [89, 163] on input "range" at bounding box center [93, 163] width 23 height 1
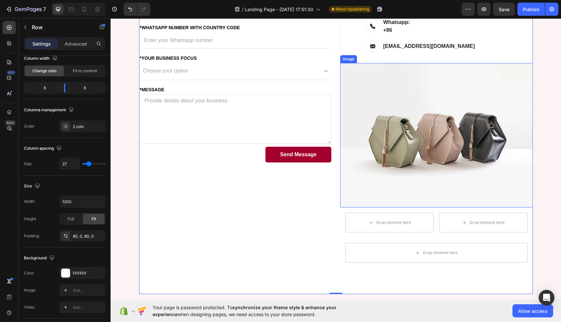
scroll to position [1433, 0]
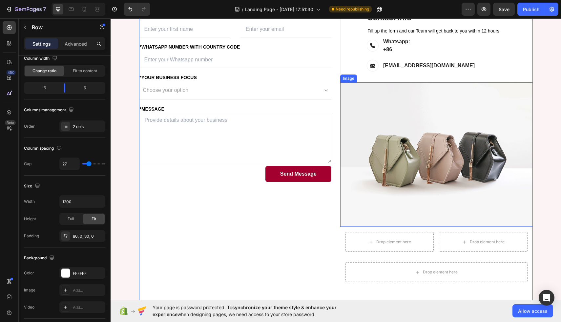
click at [482, 142] on img at bounding box center [436, 154] width 192 height 144
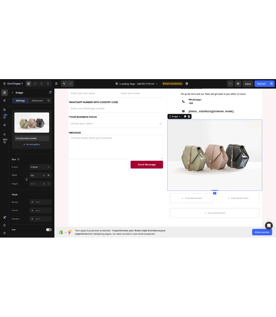
scroll to position [0, 0]
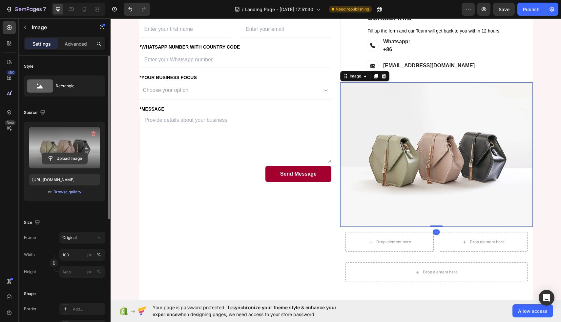
click at [52, 155] on input "file" at bounding box center [64, 158] width 45 height 11
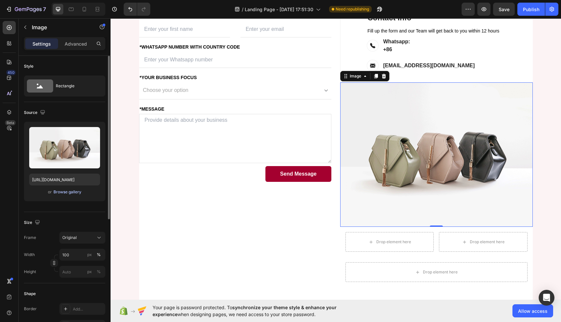
click at [67, 190] on div "Browse gallery" at bounding box center [67, 192] width 28 height 6
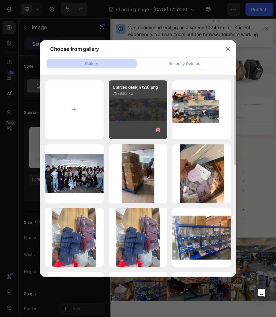
type input "C:\fakepath\Untitled design (26).png"
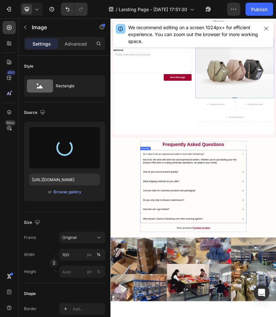
type input "[URL][DOMAIN_NAME]"
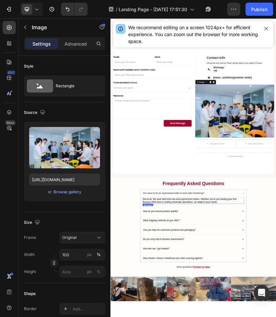
scroll to position [1332, 0]
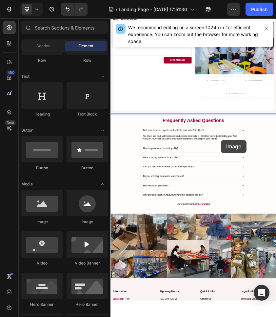
scroll to position [1539, 0]
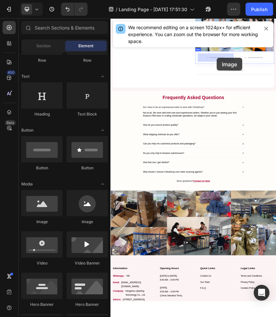
drag, startPoint x: 157, startPoint y: 226, endPoint x: 363, endPoint y: 121, distance: 231.2
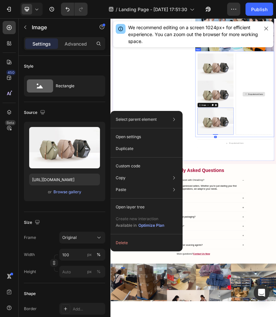
drag, startPoint x: 325, startPoint y: 231, endPoint x: 439, endPoint y: 177, distance: 126.5
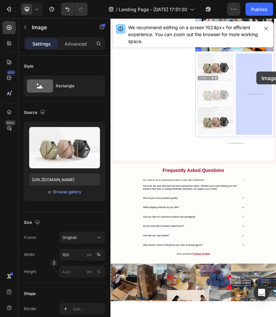
drag, startPoint x: 327, startPoint y: 168, endPoint x: 457, endPoint y: 153, distance: 130.4
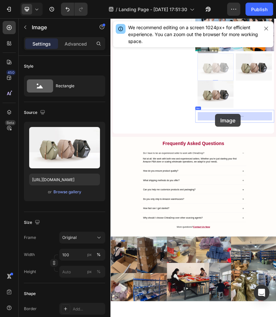
drag, startPoint x: 325, startPoint y: 106, endPoint x: 359, endPoint y: 255, distance: 153.4
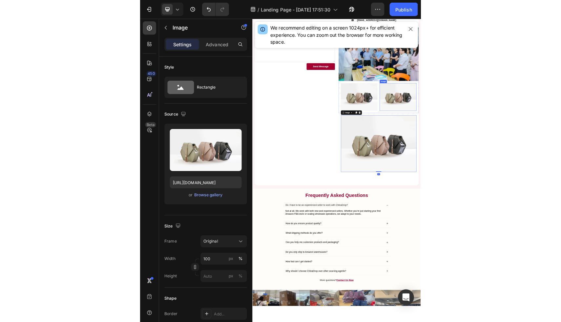
scroll to position [1466, 0]
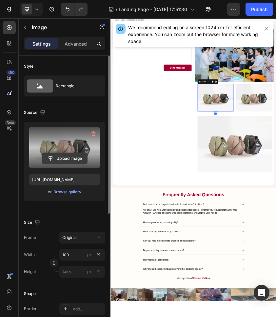
click at [54, 158] on input "file" at bounding box center [64, 158] width 45 height 11
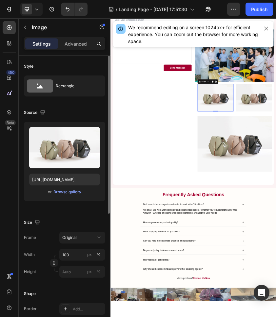
click at [66, 196] on div "Upload Image [URL][DOMAIN_NAME] or Browse gallery" at bounding box center [64, 161] width 81 height 79
click at [66, 194] on div "Browse gallery" at bounding box center [67, 192] width 28 height 6
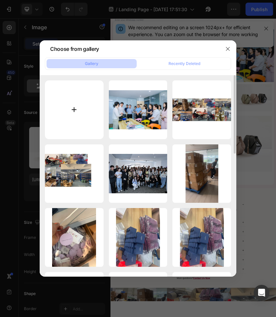
type input "C:\fakepath\n.jpeg"
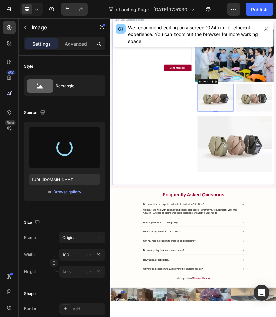
type input "[URL][DOMAIN_NAME]"
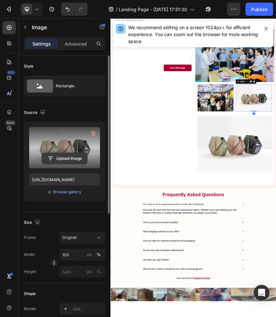
click at [69, 161] on input "file" at bounding box center [64, 158] width 45 height 11
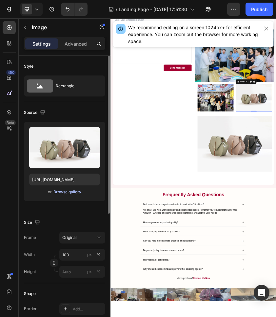
click at [61, 192] on div "Browse gallery" at bounding box center [67, 192] width 28 height 6
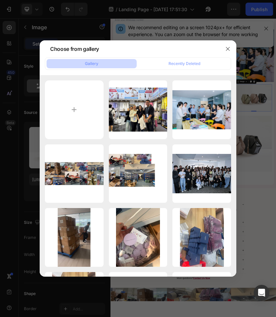
click at [242, 73] on div at bounding box center [138, 158] width 276 height 317
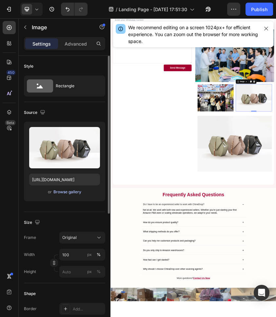
click at [61, 193] on div "Browse gallery" at bounding box center [67, 192] width 28 height 6
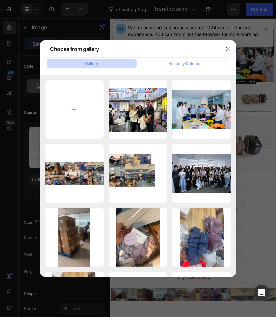
type input "C:\fakepath\WhatsApp Image [DATE] 11.23.44 (6).jpeg"
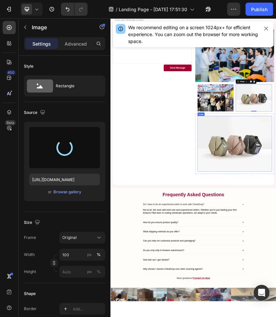
type input "[URL][DOMAIN_NAME]"
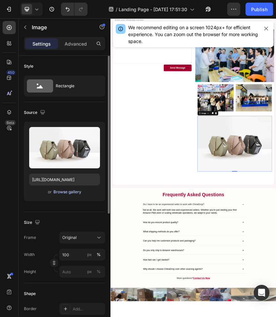
click at [72, 190] on div "Browse gallery" at bounding box center [67, 192] width 28 height 6
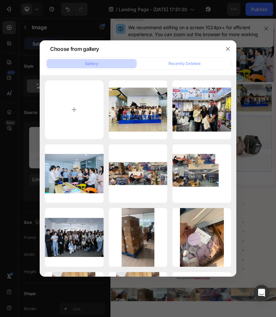
type input "C:\fakepath\WhatsApp Image [DATE] 11.23.45 (1).jpeg"
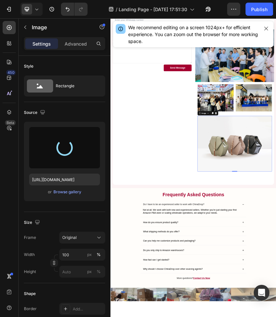
type input "[URL][DOMAIN_NAME]"
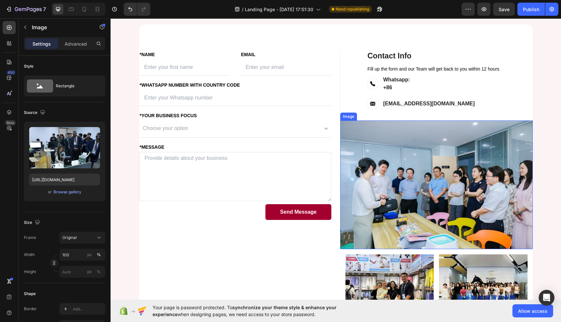
scroll to position [1391, 0]
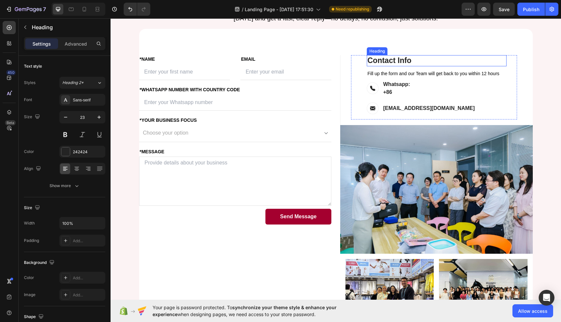
click at [422, 56] on p "Contact Info" at bounding box center [436, 61] width 138 height 10
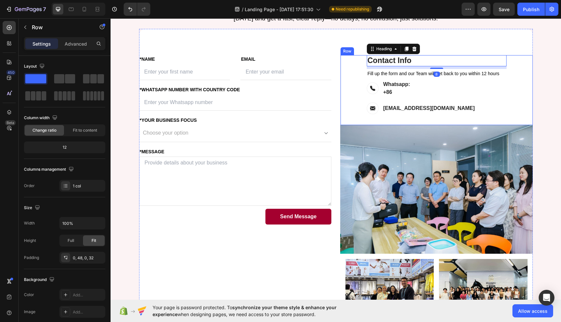
click at [520, 62] on div "Contact Info Heading 8 Fill up the form and our Team will get back to you withi…" at bounding box center [436, 90] width 192 height 70
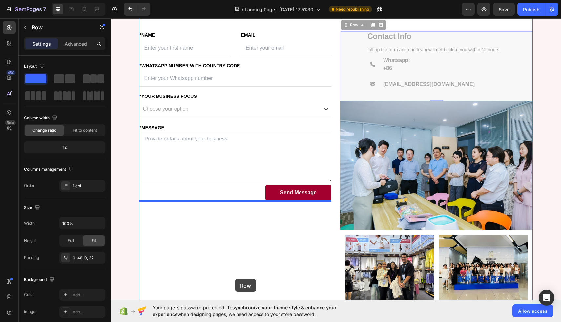
drag, startPoint x: 349, startPoint y: 51, endPoint x: 234, endPoint y: 279, distance: 255.5
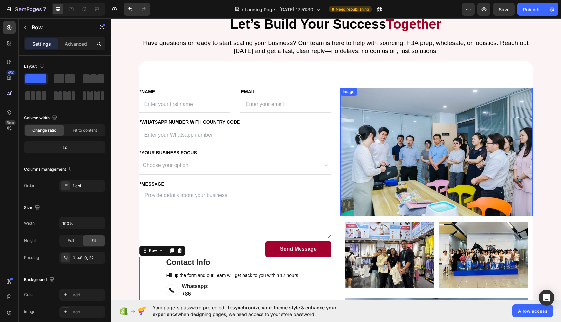
scroll to position [1335, 0]
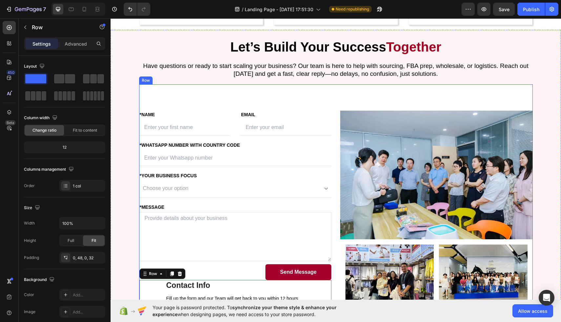
click at [393, 98] on div "FIRST NAME Text block *NAME Text block Text Field LAST NAME Text block Email Te…" at bounding box center [335, 278] width 393 height 389
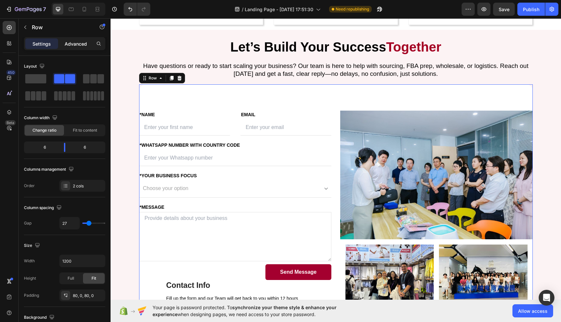
click at [67, 43] on p "Advanced" at bounding box center [76, 43] width 22 height 7
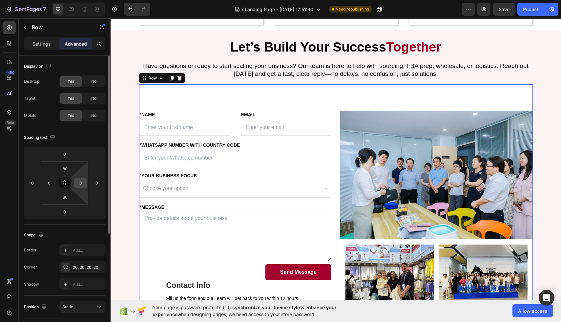
click at [86, 185] on div "0" at bounding box center [80, 182] width 13 height 10
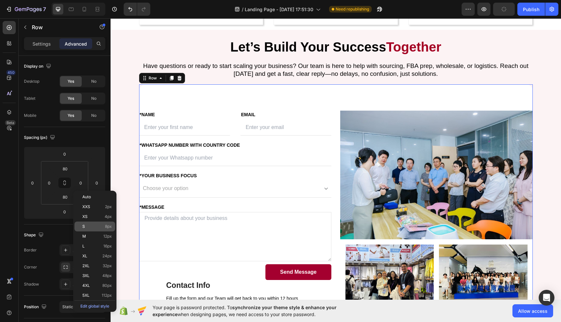
click at [98, 223] on div "S 8px" at bounding box center [94, 226] width 41 height 10
type input "8"
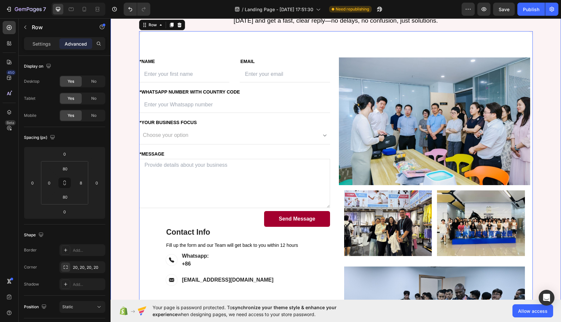
scroll to position [1401, 0]
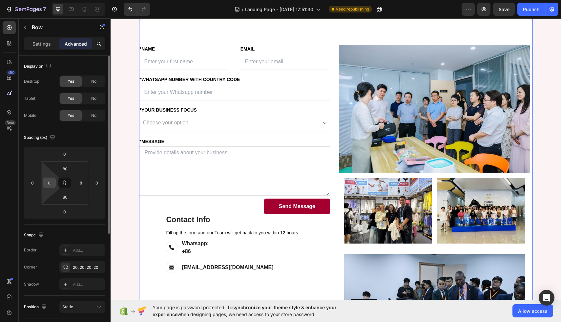
click at [52, 183] on input "0" at bounding box center [49, 183] width 10 height 10
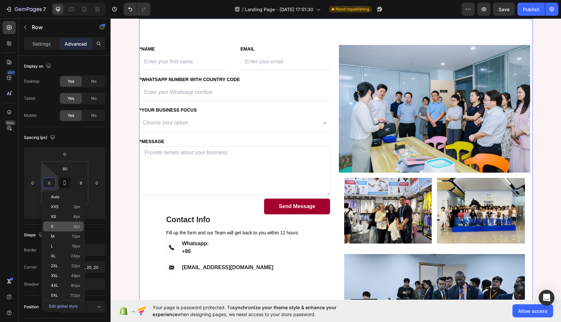
click at [73, 228] on div "S 8px" at bounding box center [63, 226] width 41 height 10
type input "8"
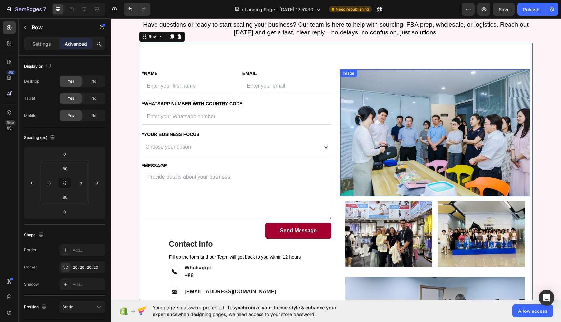
scroll to position [1379, 0]
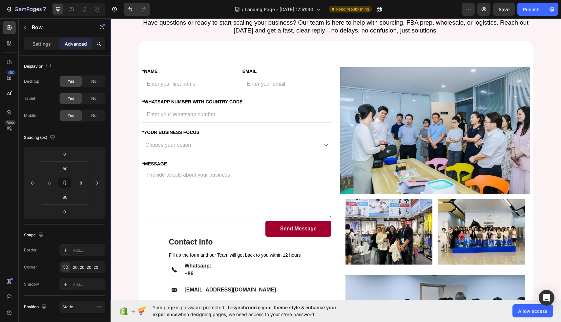
click at [544, 80] on div "Let’s Build Your Success Together Heading Have questions or ready to start scal…" at bounding box center [335, 209] width 440 height 431
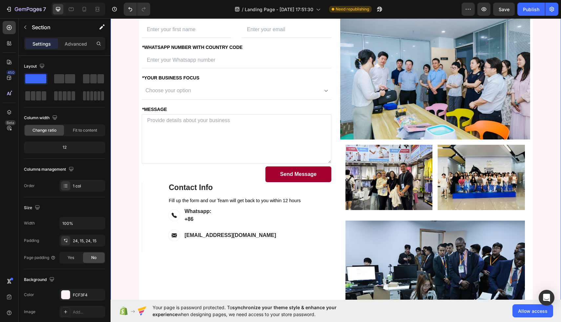
scroll to position [1461, 0]
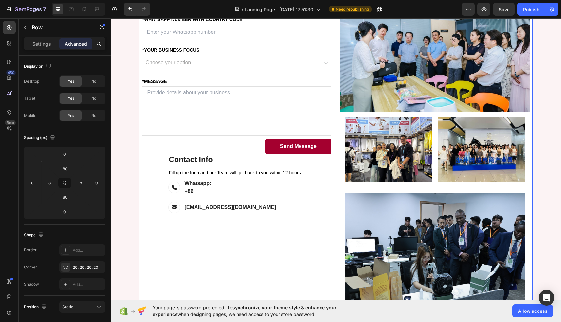
click at [531, 97] on div "FIRST NAME Text block *NAME Text block Text Field LAST NAME Text block Email Te…" at bounding box center [335, 151] width 393 height 385
click at [81, 183] on input "8" at bounding box center [81, 183] width 10 height 10
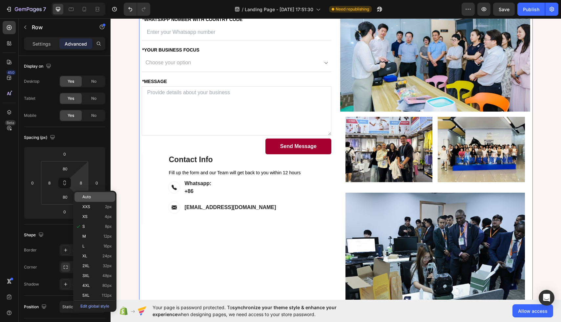
click at [90, 197] on span "Auto" at bounding box center [86, 196] width 9 height 5
type input "Auto"
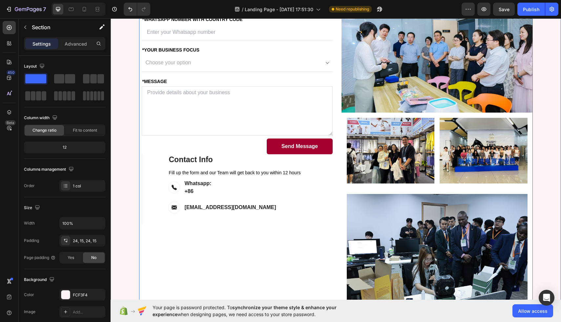
click at [544, 134] on div "Let’s Build Your Success Together Heading Have questions or ready to start scal…" at bounding box center [335, 129] width 440 height 434
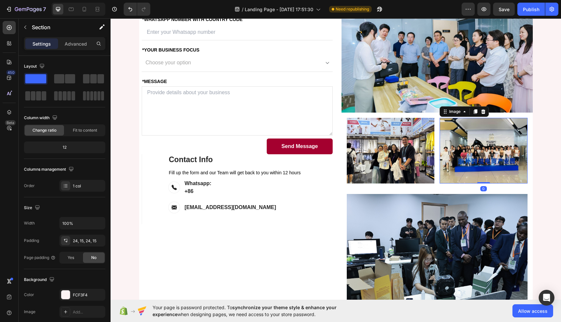
click at [498, 141] on img at bounding box center [483, 151] width 88 height 66
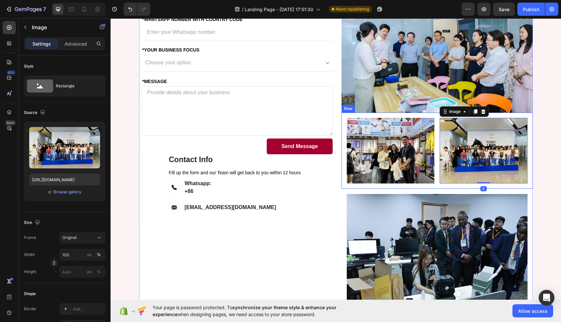
click at [529, 137] on div "Image Image 0 Row" at bounding box center [436, 150] width 191 height 76
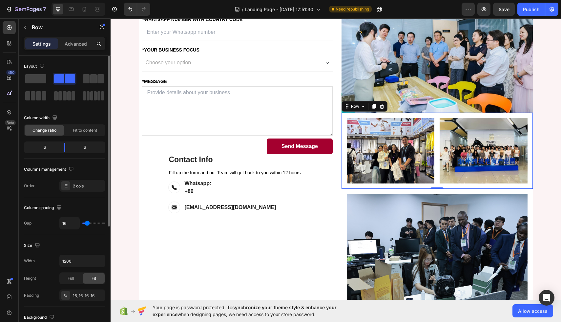
drag, startPoint x: 90, startPoint y: 226, endPoint x: 57, endPoint y: 227, distance: 32.8
click at [57, 227] on div "Gap 16" at bounding box center [64, 223] width 81 height 12
type input "4"
type input "0"
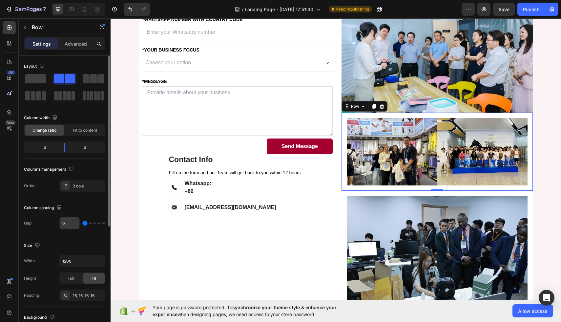
type input "0"
drag, startPoint x: 86, startPoint y: 225, endPoint x: 60, endPoint y: 225, distance: 26.2
click at [60, 225] on div "0" at bounding box center [82, 223] width 46 height 12
click at [103, 258] on button "button" at bounding box center [99, 261] width 12 height 12
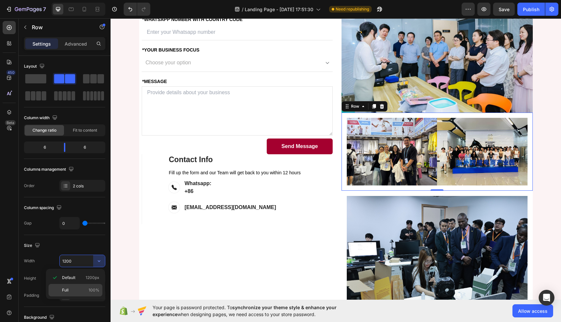
click at [81, 287] on p "Full 100%" at bounding box center [80, 290] width 37 height 6
type input "100%"
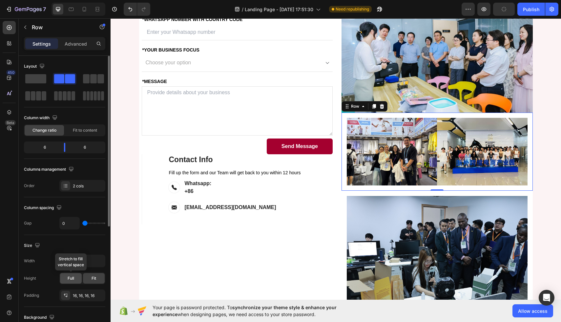
click at [77, 279] on div "Full" at bounding box center [71, 278] width 22 height 10
click at [86, 297] on div "16, 16, 16, 16" at bounding box center [82, 295] width 19 height 6
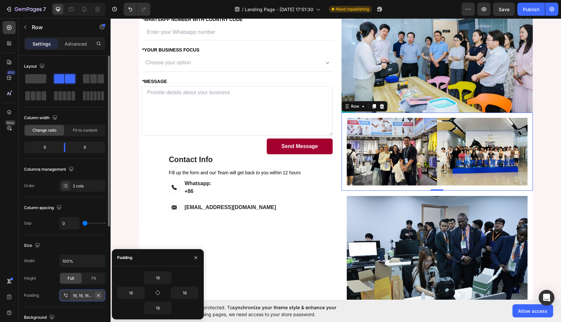
click at [99, 294] on icon "button" at bounding box center [98, 294] width 3 height 3
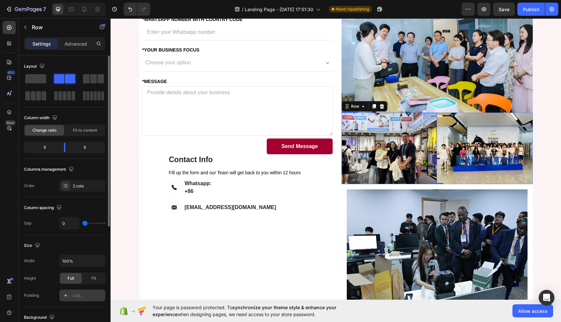
click at [370, 164] on img at bounding box center [388, 147] width 95 height 71
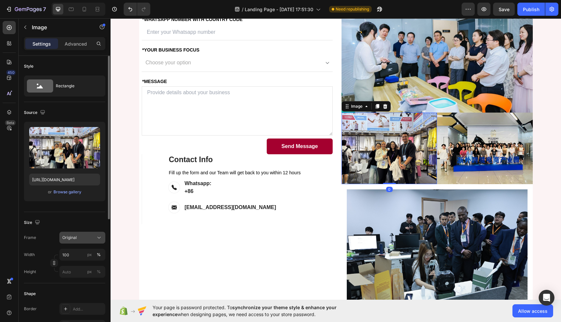
click at [81, 241] on button "Original" at bounding box center [82, 237] width 46 height 12
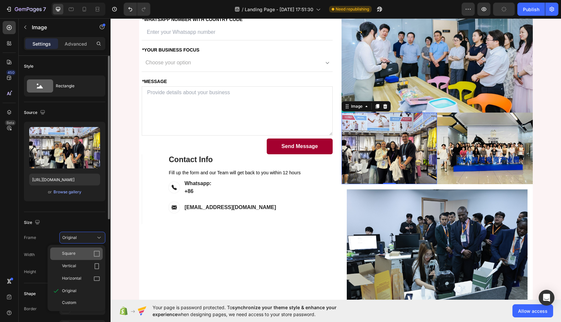
click at [89, 257] on div "Square" at bounding box center [76, 253] width 52 height 12
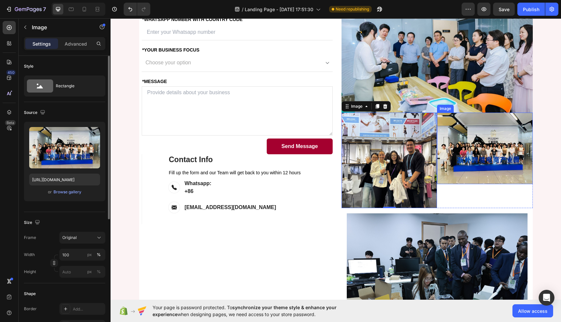
click at [481, 146] on img at bounding box center [484, 147] width 95 height 71
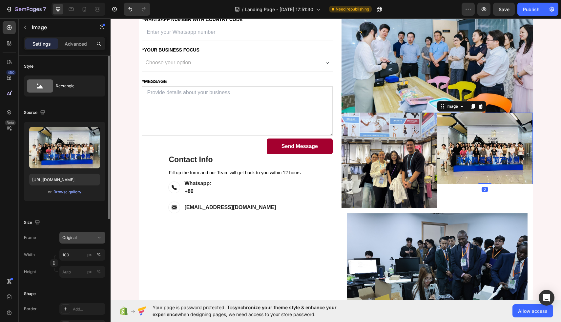
click at [69, 239] on span "Original" at bounding box center [69, 237] width 14 height 6
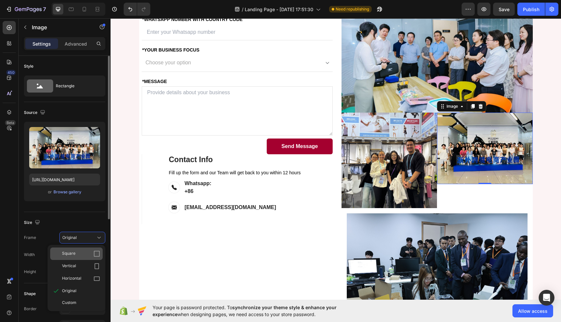
click at [87, 255] on div "Square" at bounding box center [81, 253] width 38 height 7
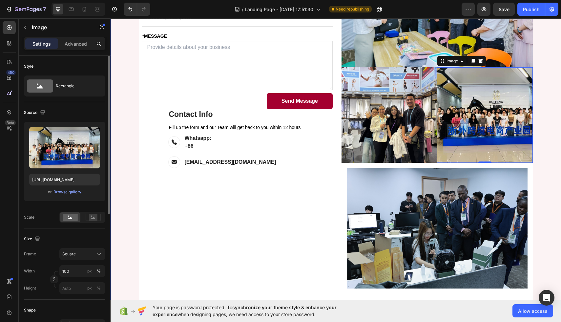
scroll to position [1507, 0]
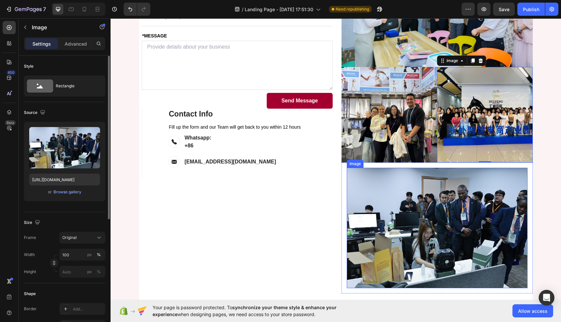
click at [427, 245] on img at bounding box center [436, 228] width 181 height 120
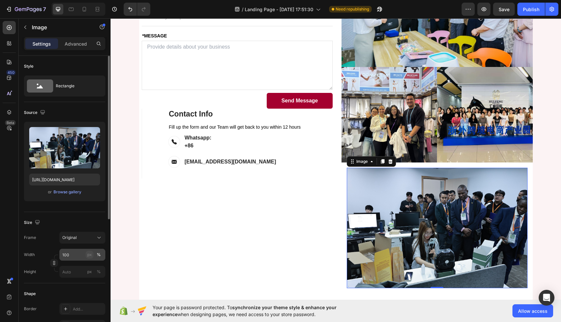
click at [87, 256] on div "px" at bounding box center [89, 254] width 5 height 6
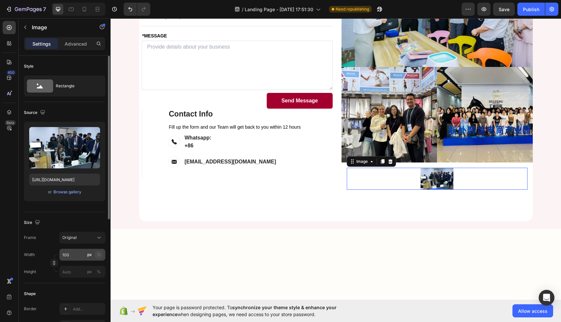
click at [97, 252] on div "%" at bounding box center [99, 254] width 4 height 6
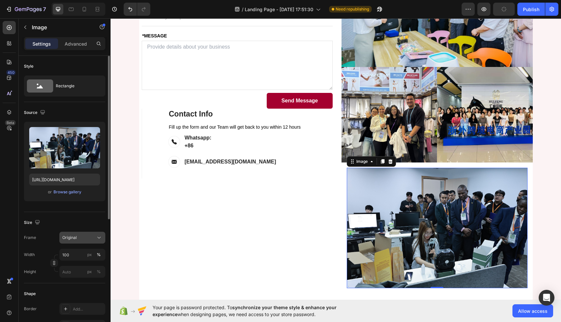
click at [94, 233] on button "Original" at bounding box center [82, 237] width 46 height 12
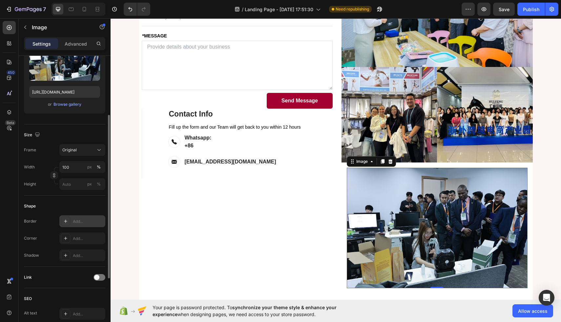
scroll to position [94, 0]
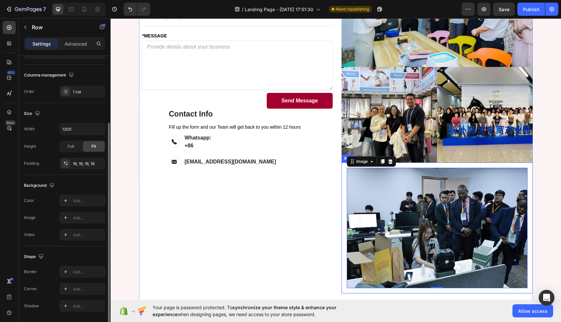
click at [343, 179] on div "Image 0 Row" at bounding box center [436, 227] width 191 height 131
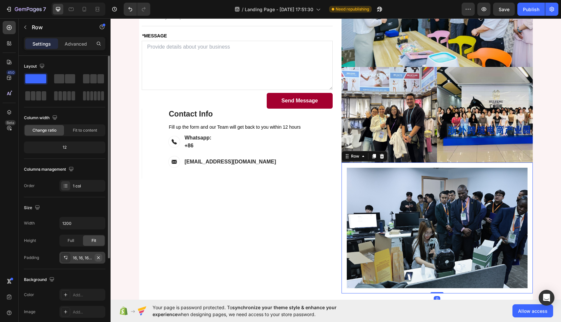
click at [100, 259] on icon "button" at bounding box center [98, 257] width 5 height 5
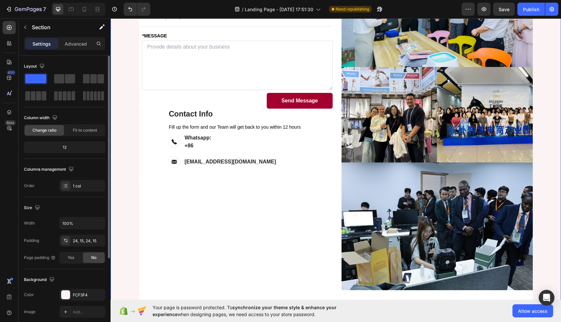
click at [544, 126] on div "Let’s Build Your Success Together Heading Have questions or ready to start scal…" at bounding box center [335, 91] width 440 height 449
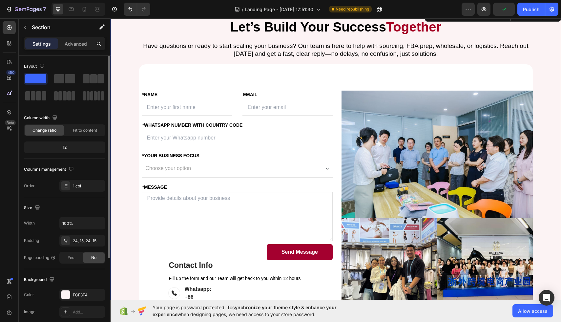
scroll to position [1276, 0]
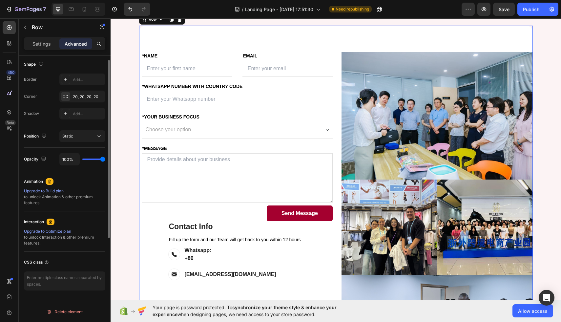
scroll to position [0, 0]
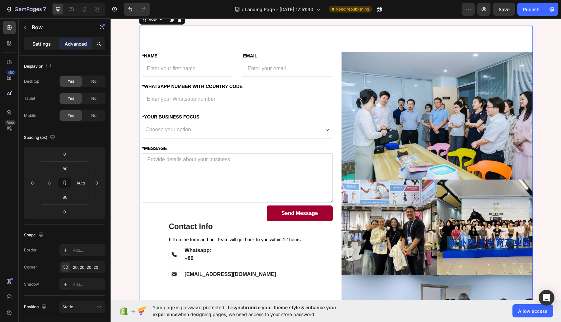
click at [34, 46] on p "Settings" at bounding box center [41, 43] width 18 height 7
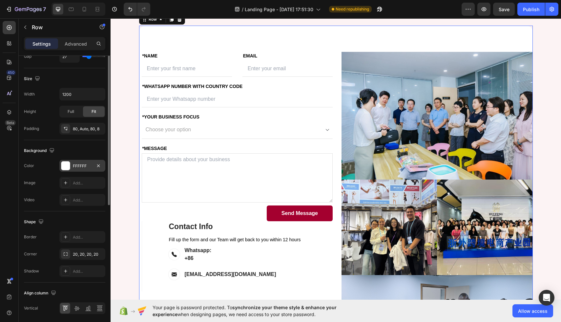
scroll to position [190, 0]
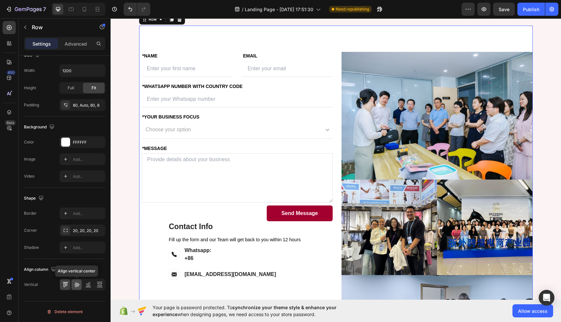
click at [76, 283] on icon at bounding box center [76, 284] width 7 height 7
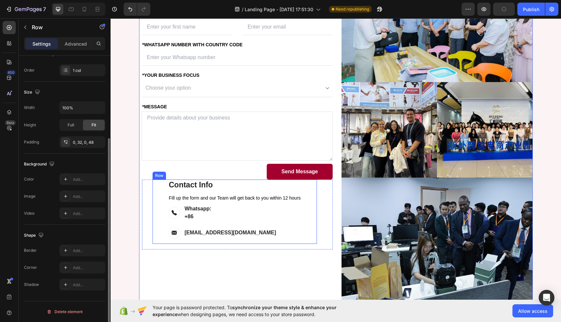
scroll to position [115, 0]
click at [155, 197] on div "Contact Info Heading Fill up the form and our Team will get back to you within …" at bounding box center [234, 211] width 165 height 64
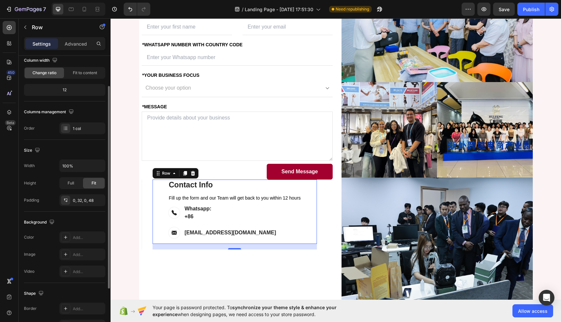
scroll to position [63, 0]
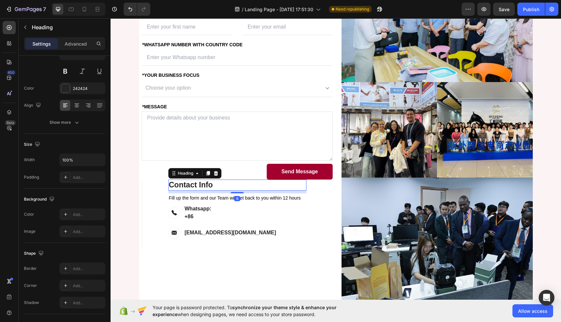
click at [172, 181] on p "Contact Info" at bounding box center [237, 185] width 137 height 10
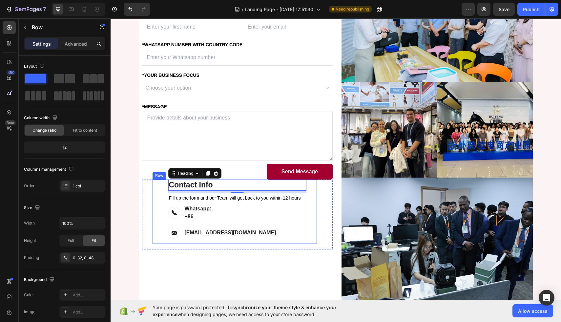
click at [161, 185] on div "Contact Info Heading 8 Fill up the form and our Team will get back to you withi…" at bounding box center [234, 211] width 165 height 64
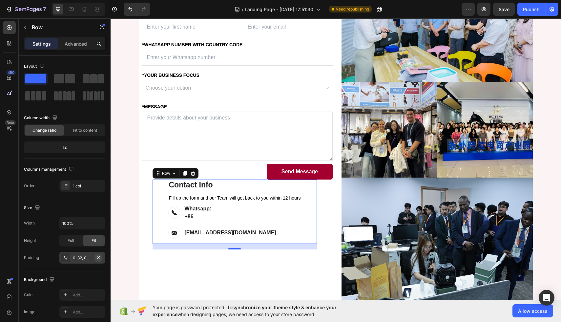
click at [97, 256] on icon "button" at bounding box center [98, 257] width 5 height 5
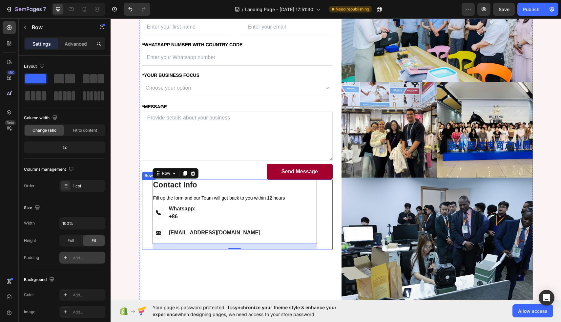
click at [147, 199] on div "Contact Info Heading Fill up the form and our Team will get back to you within …" at bounding box center [237, 214] width 191 height 70
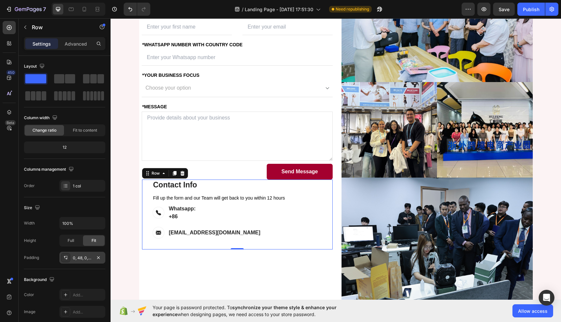
click at [75, 258] on div "0, 48, 0, 32" at bounding box center [82, 258] width 19 height 6
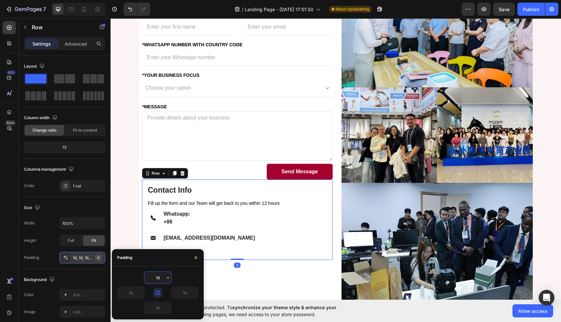
click at [99, 255] on icon "button" at bounding box center [98, 257] width 5 height 5
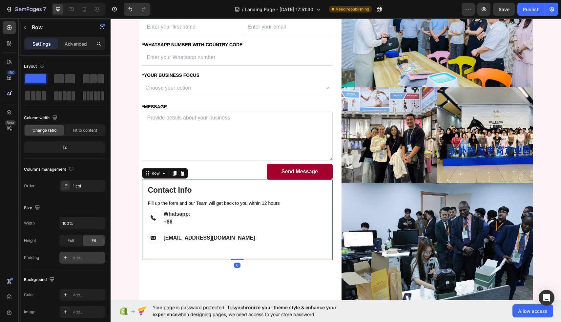
scroll to position [1491, 0]
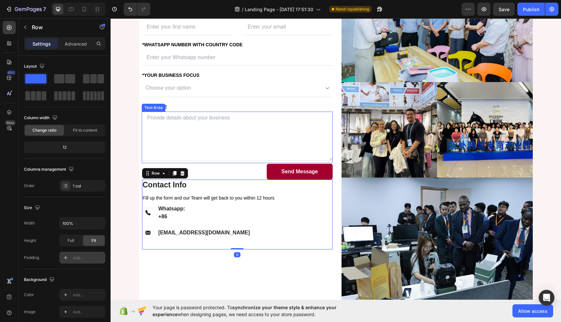
click at [296, 129] on textarea at bounding box center [237, 135] width 191 height 49
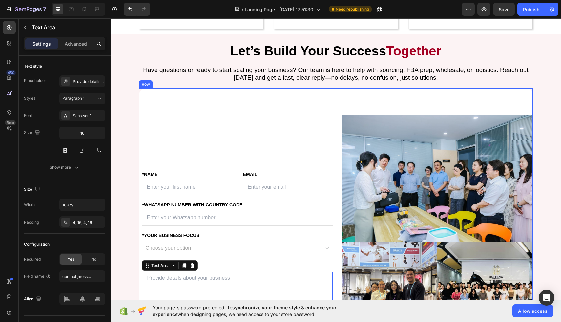
scroll to position [1347, 0]
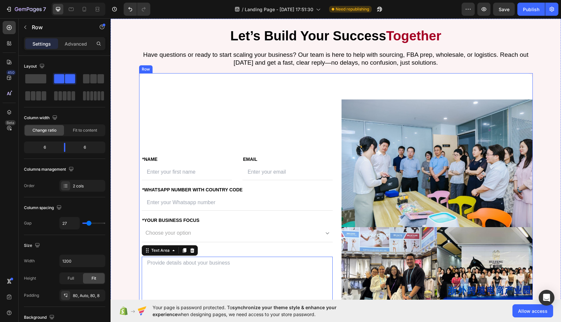
click at [413, 90] on div "FIRST NAME Text block *NAME Text block Text Field LAST NAME Text block Email Te…" at bounding box center [335, 274] width 393 height 403
click at [70, 43] on p "Advanced" at bounding box center [76, 43] width 22 height 7
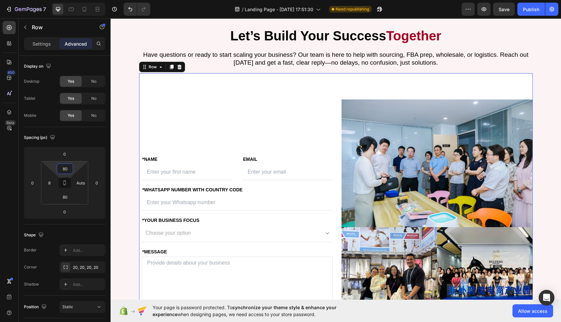
click at [69, 171] on input "80" at bounding box center [64, 169] width 13 height 10
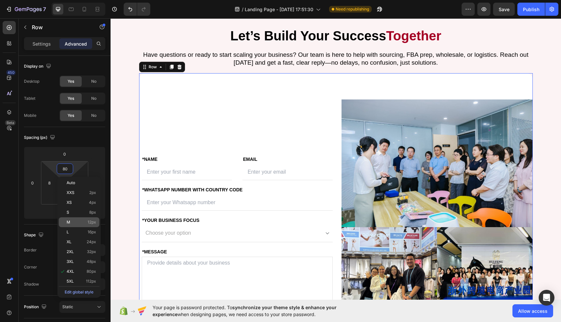
click at [88, 219] on div "M 12px" at bounding box center [79, 222] width 41 height 10
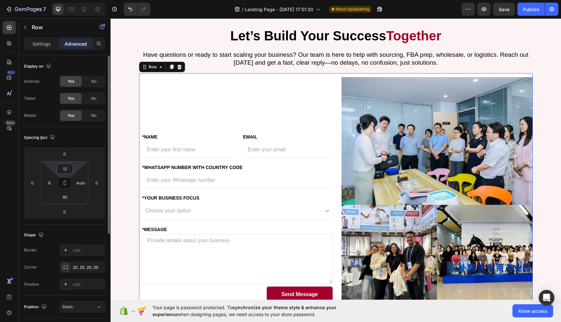
click at [67, 169] on input "12" at bounding box center [64, 169] width 13 height 10
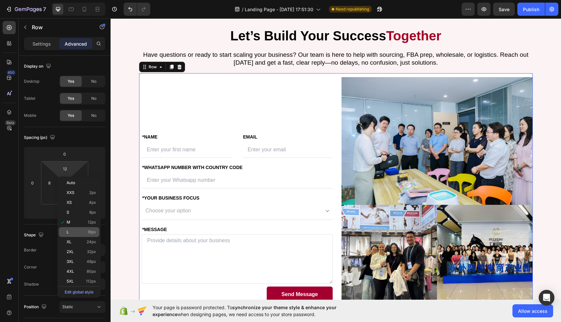
click at [85, 234] on div "L 16px" at bounding box center [79, 232] width 41 height 10
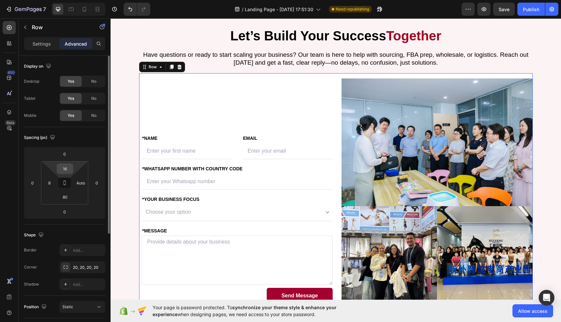
click at [65, 170] on input "16" at bounding box center [64, 169] width 13 height 10
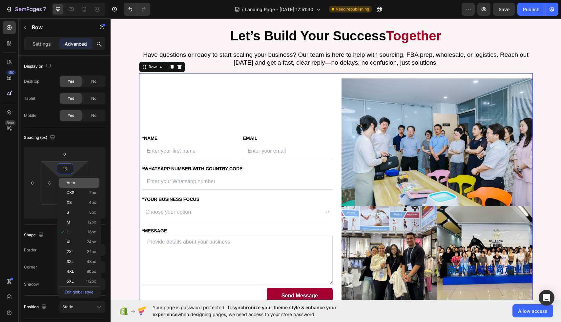
click at [72, 182] on span "Auto" at bounding box center [71, 182] width 9 height 5
type input "Auto"
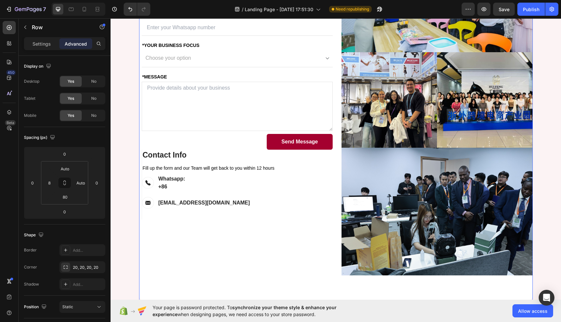
scroll to position [1563, 0]
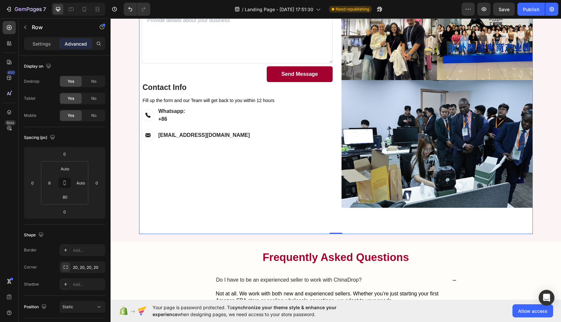
click at [281, 194] on div "FIRST NAME Text block *NAME Text block Text Field LAST NAME Text block Email Te…" at bounding box center [237, 32] width 191 height 350
click at [69, 202] on div "80" at bounding box center [65, 196] width 16 height 10
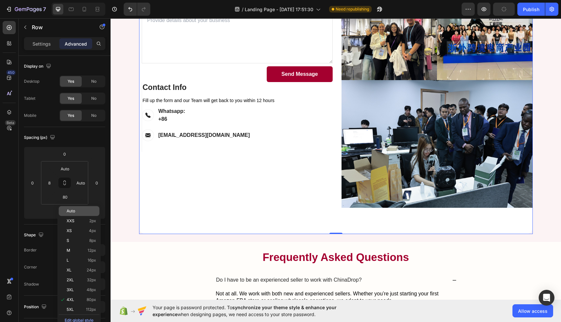
click at [82, 210] on p "Auto" at bounding box center [82, 210] width 30 height 5
type input "Auto"
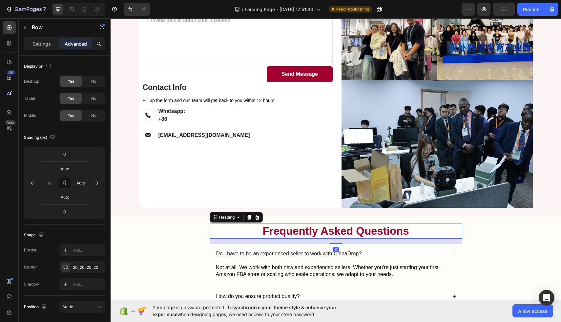
click at [352, 230] on h2 "Frequently Asked Questions" at bounding box center [335, 230] width 252 height 15
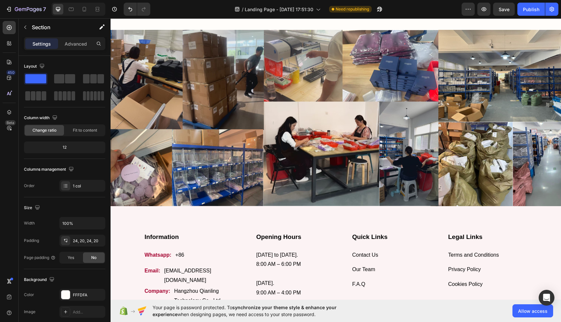
scroll to position [1984, 0]
click at [535, 9] on div "Publish" at bounding box center [531, 9] width 16 height 7
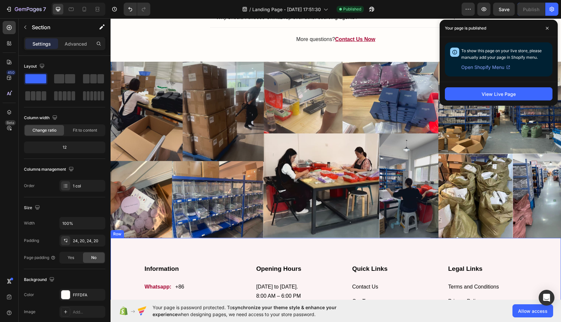
scroll to position [1949, 0]
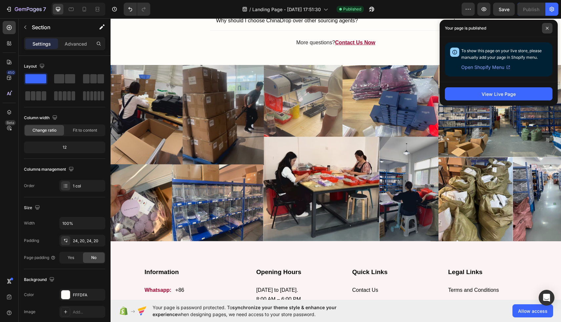
click at [547, 29] on icon at bounding box center [546, 28] width 3 height 3
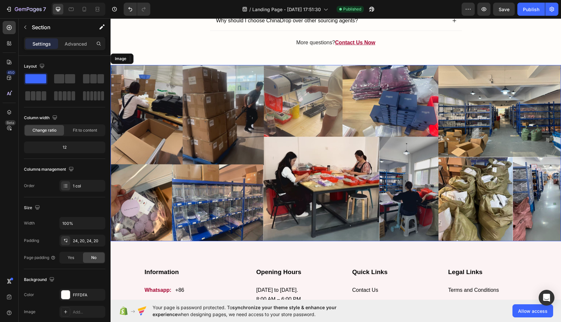
click at [332, 180] on img at bounding box center [335, 153] width 450 height 176
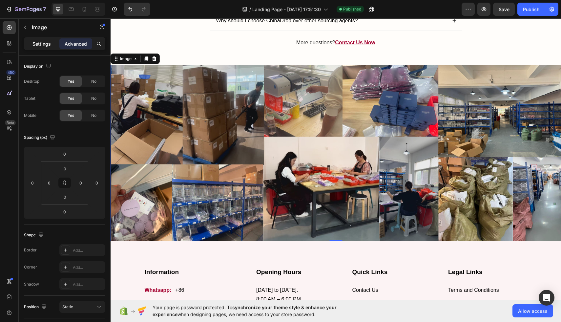
click at [37, 45] on p "Settings" at bounding box center [41, 43] width 18 height 7
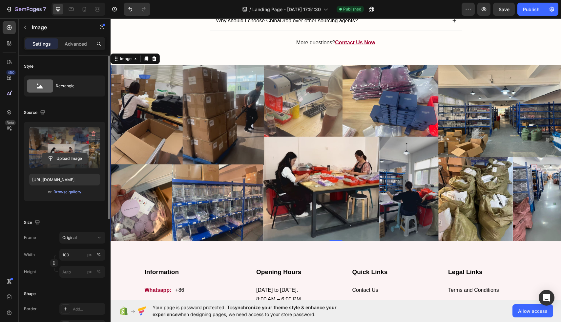
click at [81, 161] on input "file" at bounding box center [64, 158] width 45 height 11
